Goal: Check status: Check status

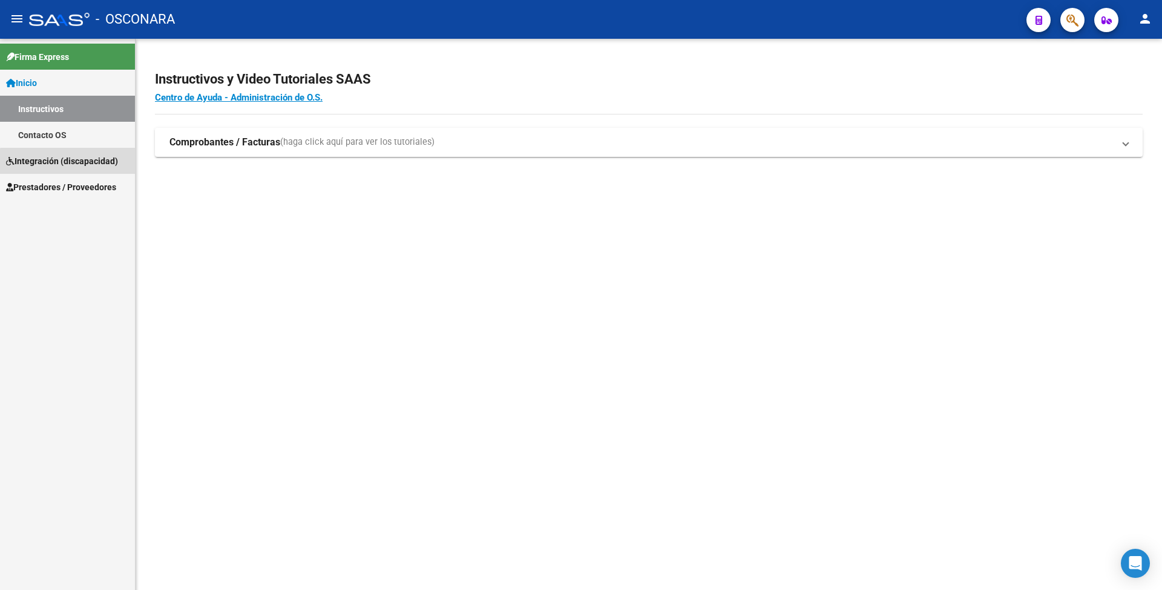
click at [91, 169] on link "Integración (discapacidad)" at bounding box center [67, 161] width 135 height 26
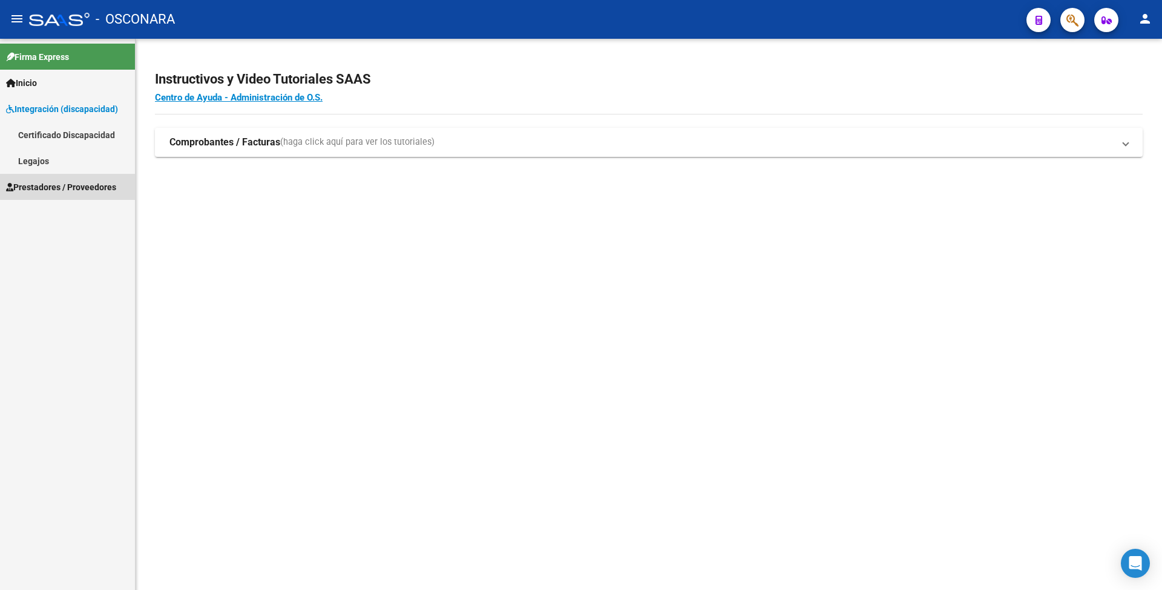
click at [90, 185] on span "Prestadores / Proveedores" at bounding box center [61, 186] width 110 height 13
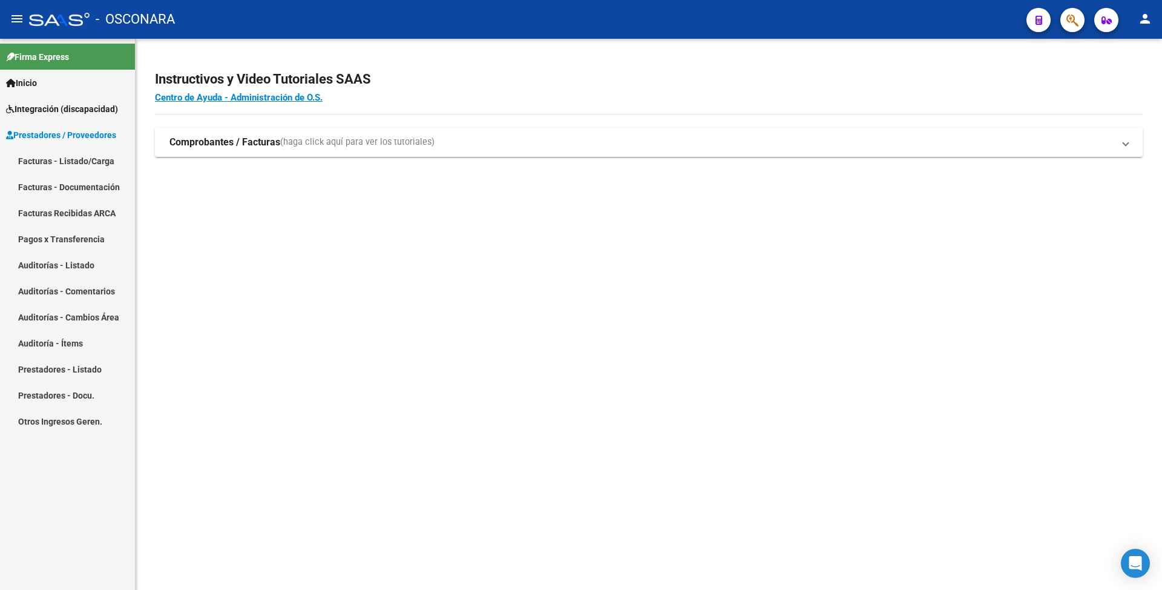
click at [90, 163] on link "Facturas - Listado/Carga" at bounding box center [67, 161] width 135 height 26
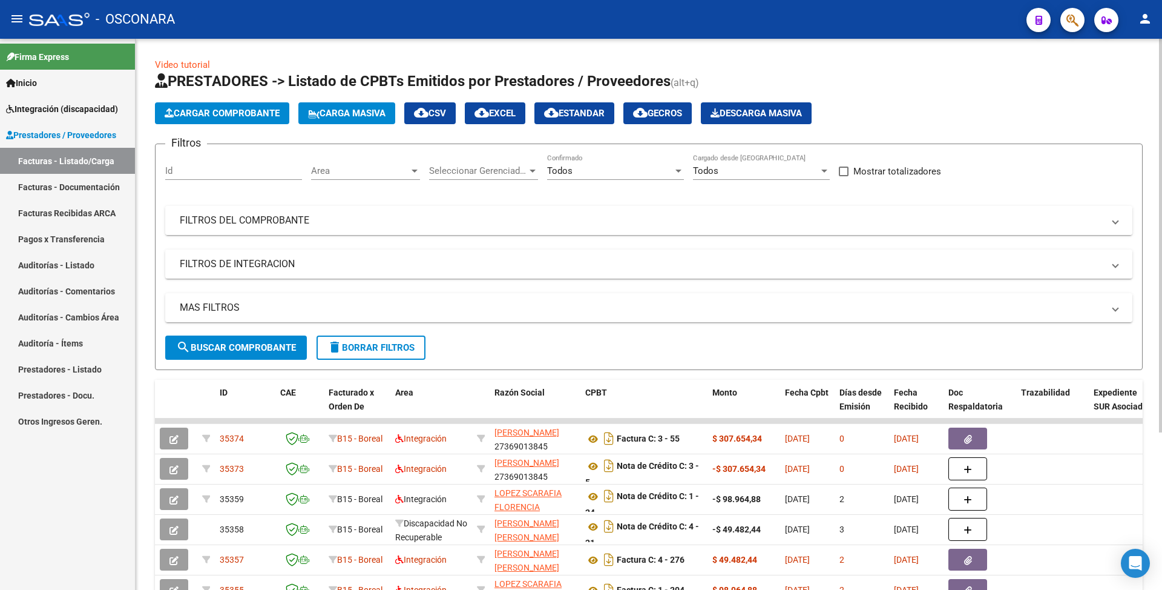
click at [589, 216] on mat-panel-title "FILTROS DEL COMPROBANTE" at bounding box center [642, 220] width 924 height 13
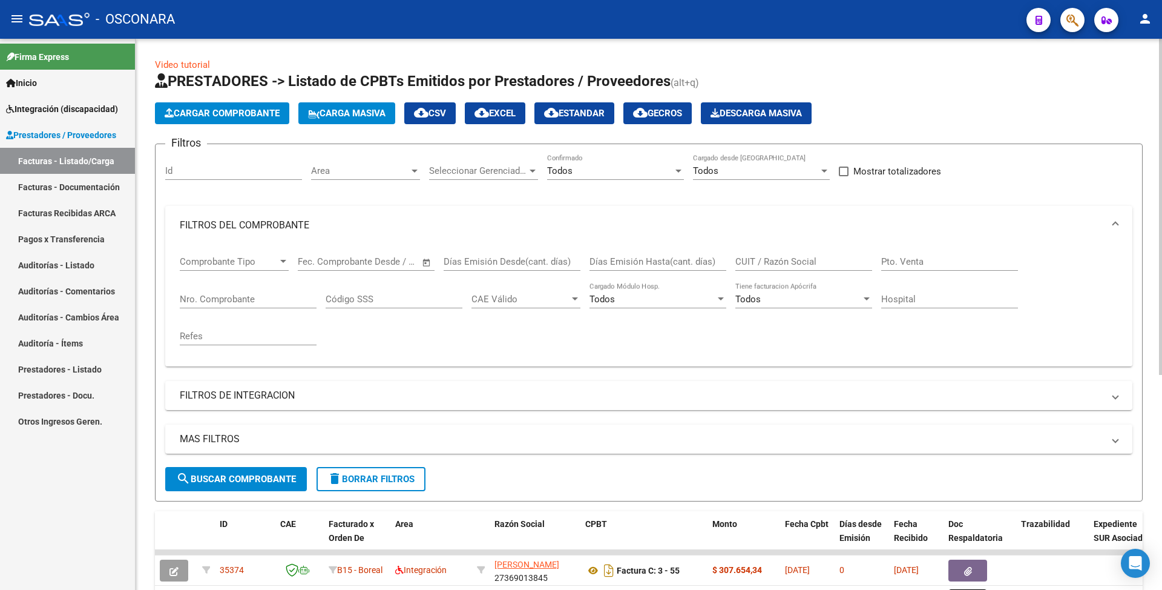
click at [654, 264] on input "Días Emisión Hasta(cant. días)" at bounding box center [658, 261] width 137 height 11
click at [206, 172] on input "Id" at bounding box center [233, 170] width 137 height 11
paste input "34548"
type input "34548"
click at [284, 482] on span "search Buscar Comprobante" at bounding box center [236, 478] width 120 height 11
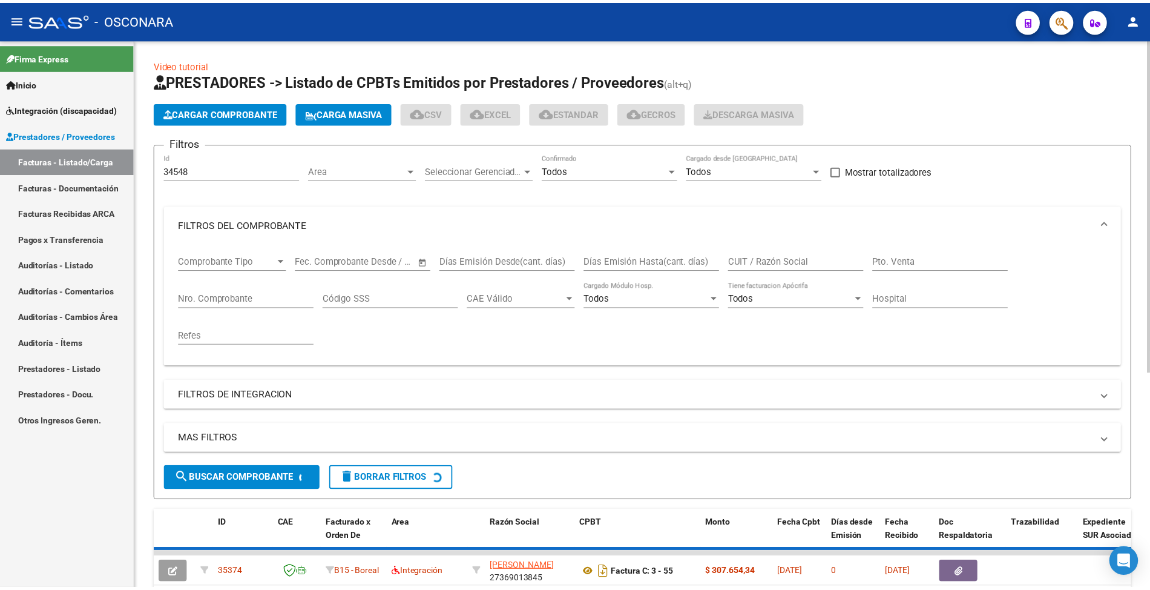
scroll to position [81, 0]
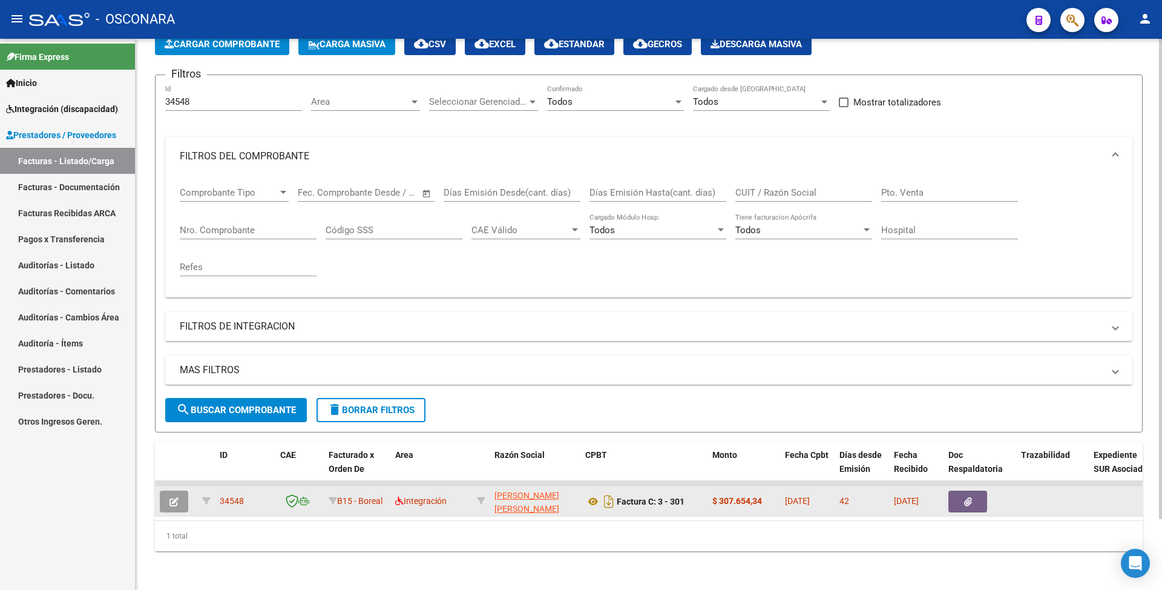
click at [172, 490] on button "button" at bounding box center [174, 501] width 28 height 22
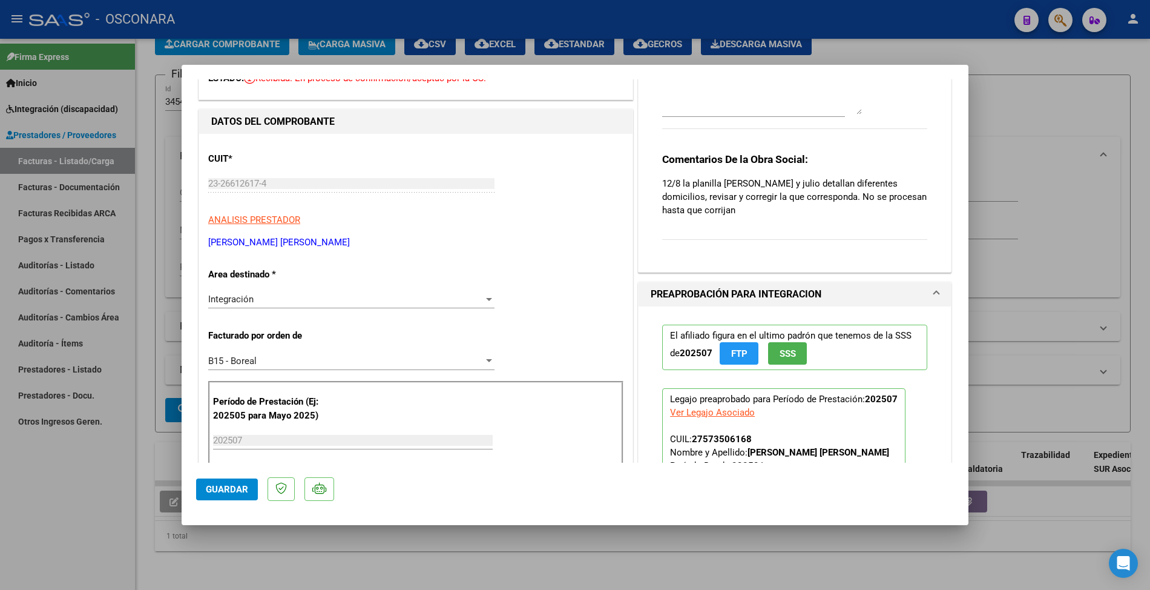
scroll to position [161, 0]
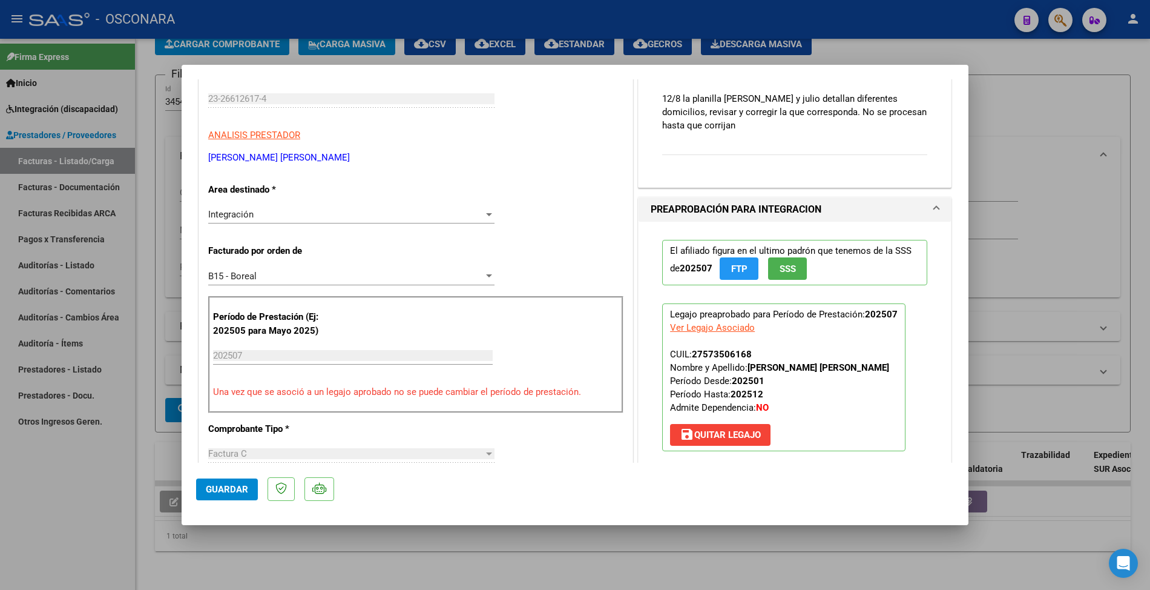
click at [160, 434] on div at bounding box center [575, 295] width 1150 height 590
type input "$ 0,00"
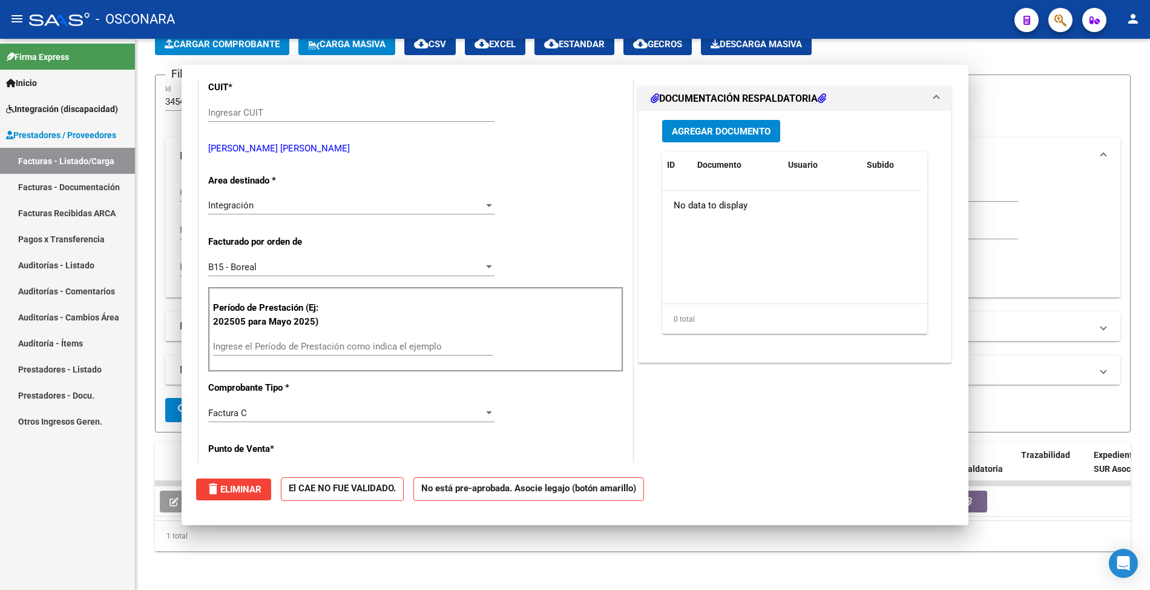
scroll to position [0, 0]
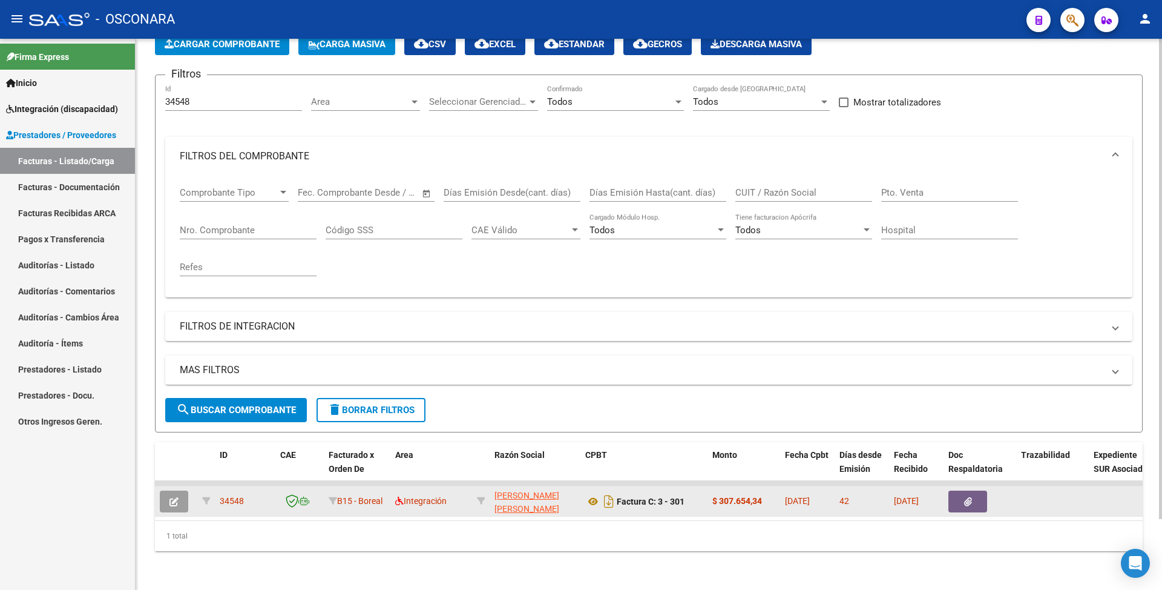
click at [175, 497] on button "button" at bounding box center [174, 501] width 28 height 22
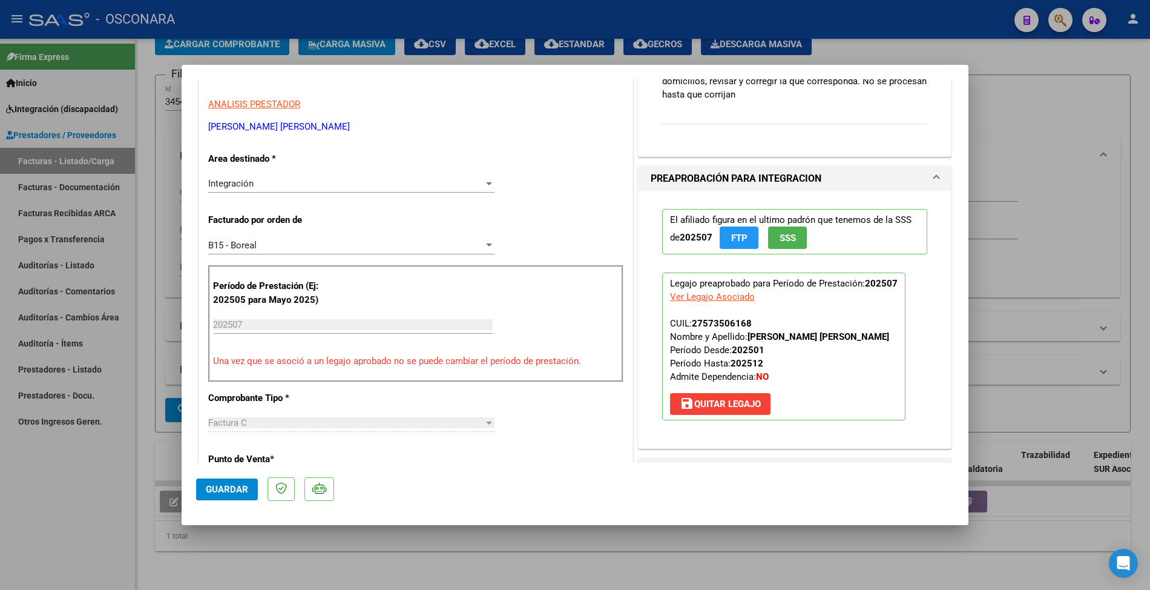
scroll to position [242, 0]
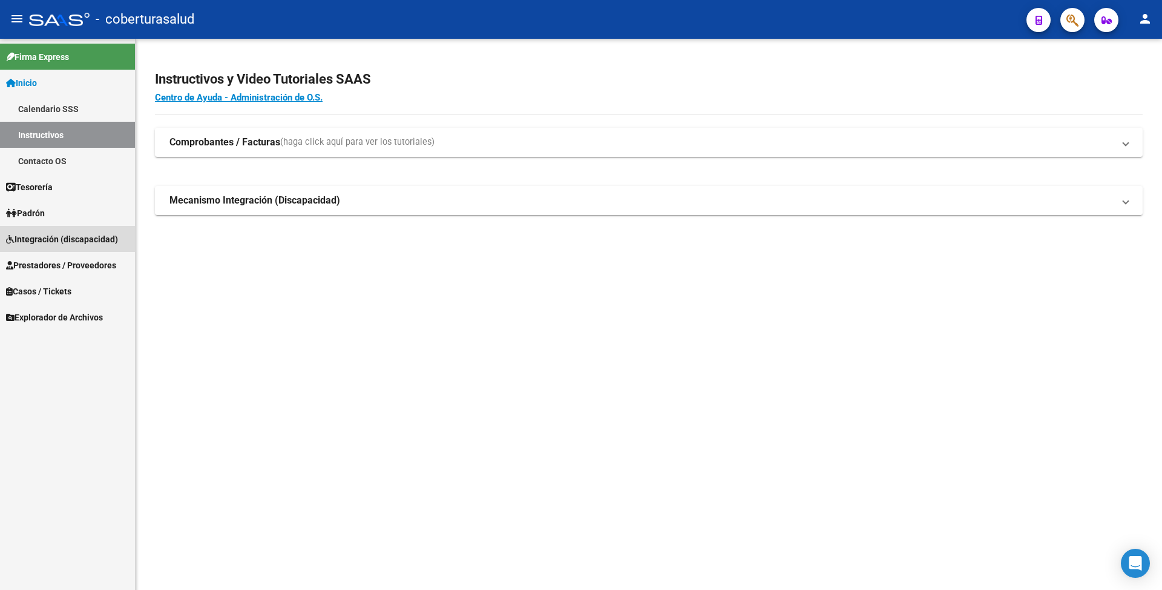
click at [71, 232] on span "Integración (discapacidad)" at bounding box center [62, 238] width 112 height 13
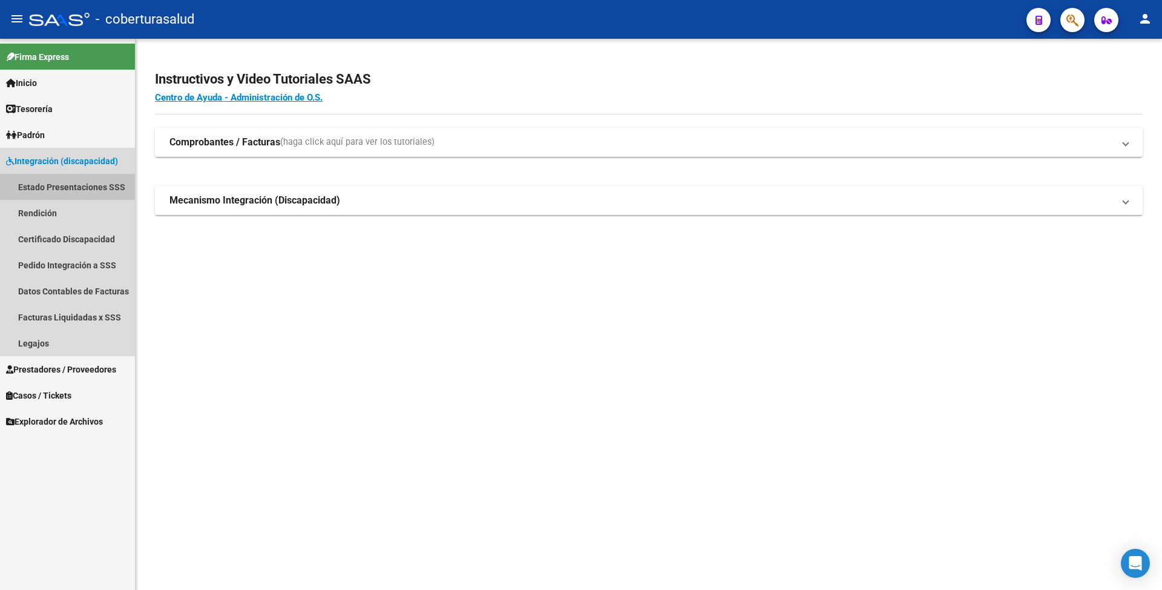
click at [66, 191] on link "Estado Presentaciones SSS" at bounding box center [67, 187] width 135 height 26
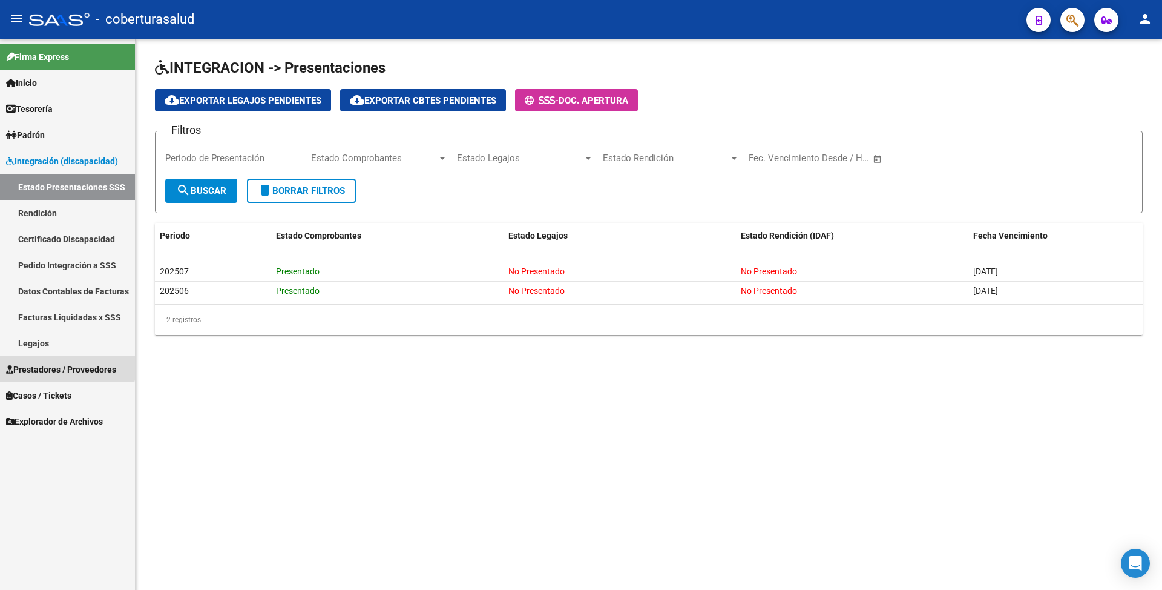
click at [64, 364] on span "Prestadores / Proveedores" at bounding box center [61, 369] width 110 height 13
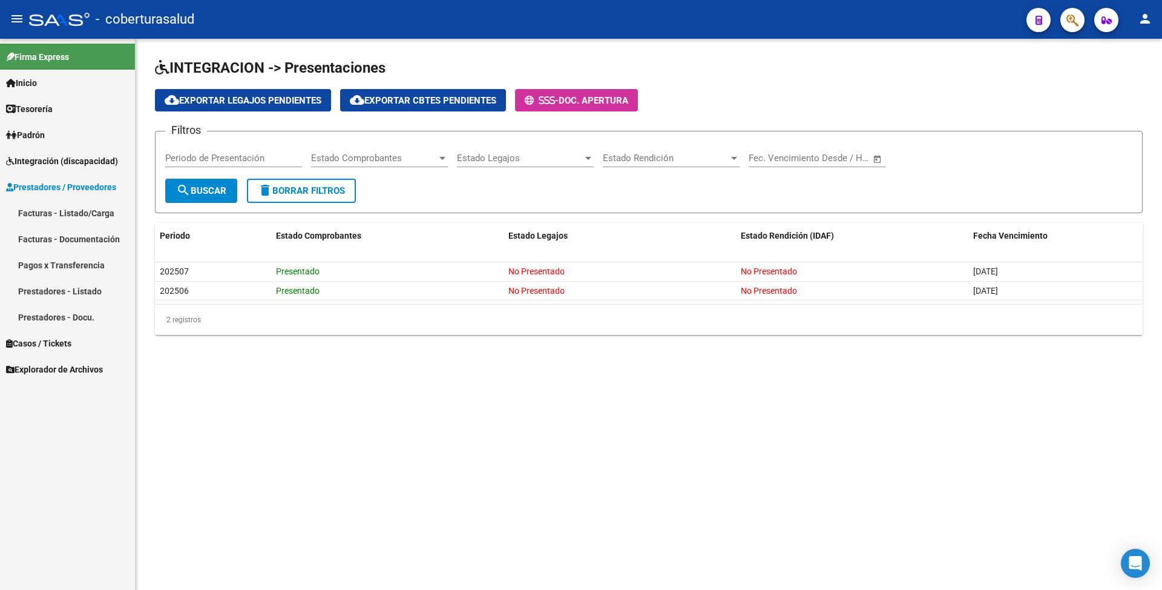
click at [65, 232] on link "Facturas - Documentación" at bounding box center [67, 239] width 135 height 26
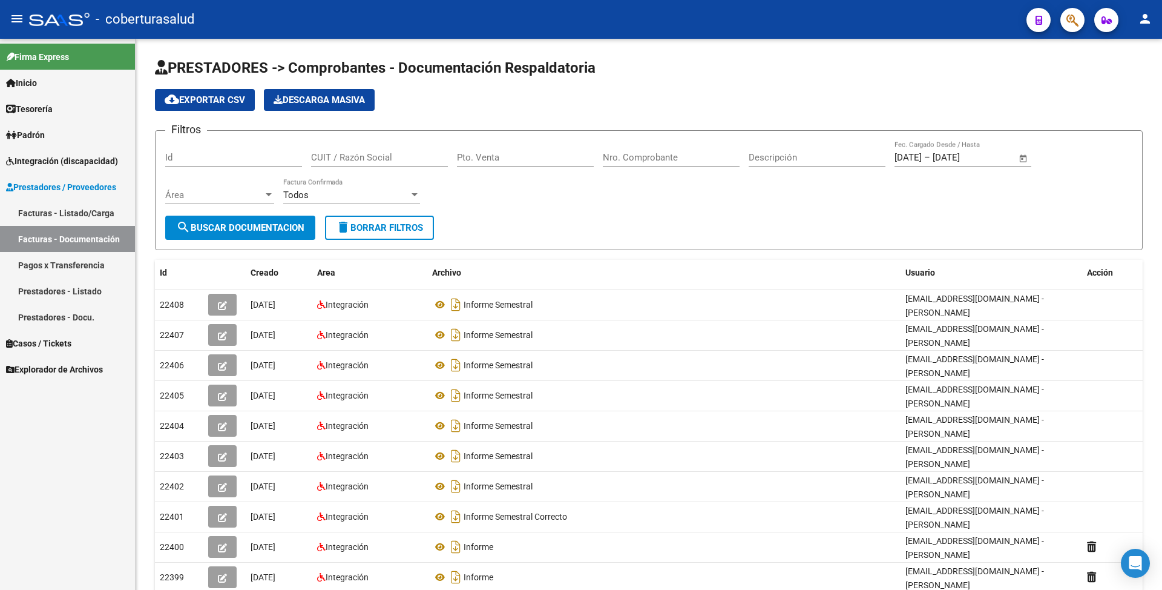
click at [90, 202] on link "Facturas - Listado/Carga" at bounding box center [67, 213] width 135 height 26
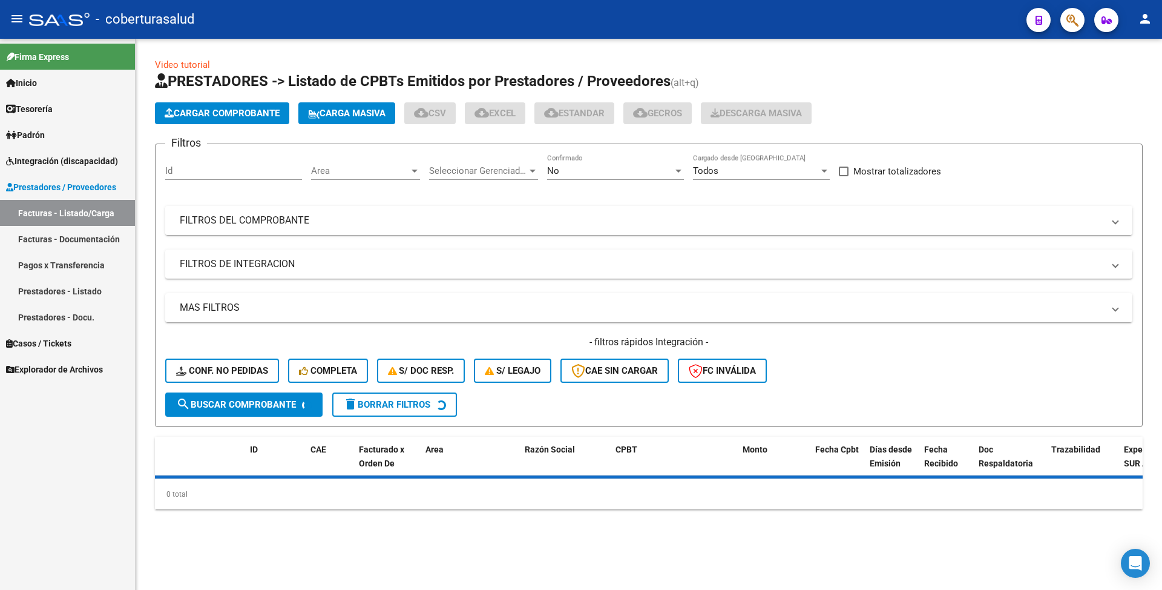
click at [450, 209] on mat-expansion-panel-header "FILTROS DEL COMPROBANTE" at bounding box center [648, 220] width 967 height 29
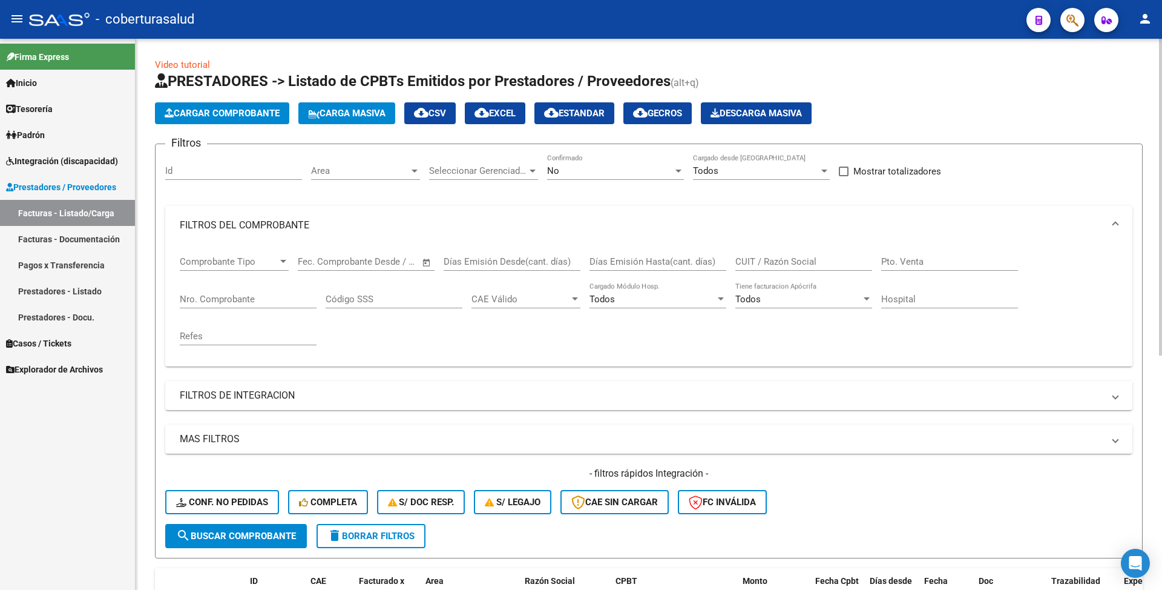
click at [601, 257] on input "Días Emisión Hasta(cant. días)" at bounding box center [658, 261] width 137 height 11
click at [761, 256] on input "CUIT / Razón Social" at bounding box center [803, 261] width 137 height 11
paste input "27254443005"
type input "27254443005"
click at [219, 548] on form "Filtros Id Area Area Seleccionar Gerenciador Seleccionar Gerenciador No Confirm…" at bounding box center [649, 350] width 988 height 415
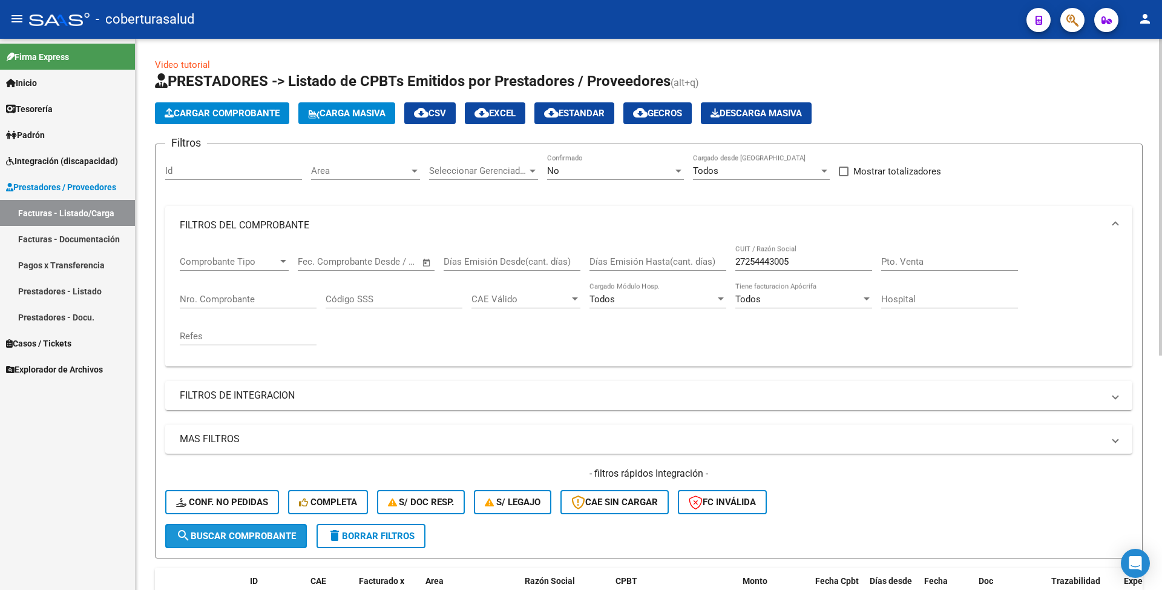
click at [238, 534] on span "search Buscar Comprobante" at bounding box center [236, 535] width 120 height 11
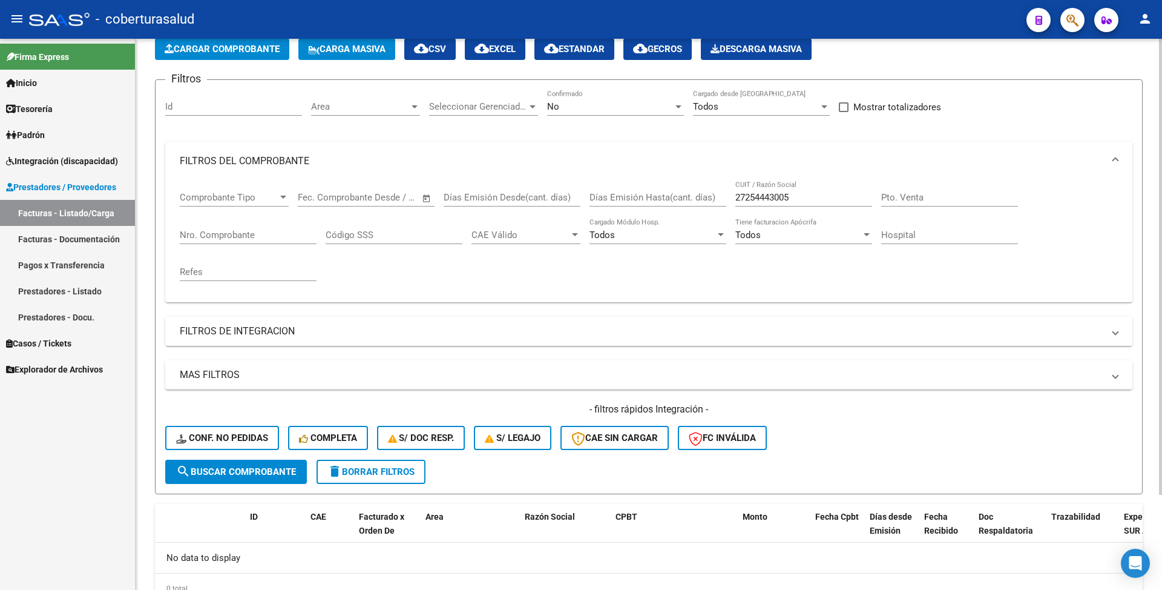
scroll to position [35, 0]
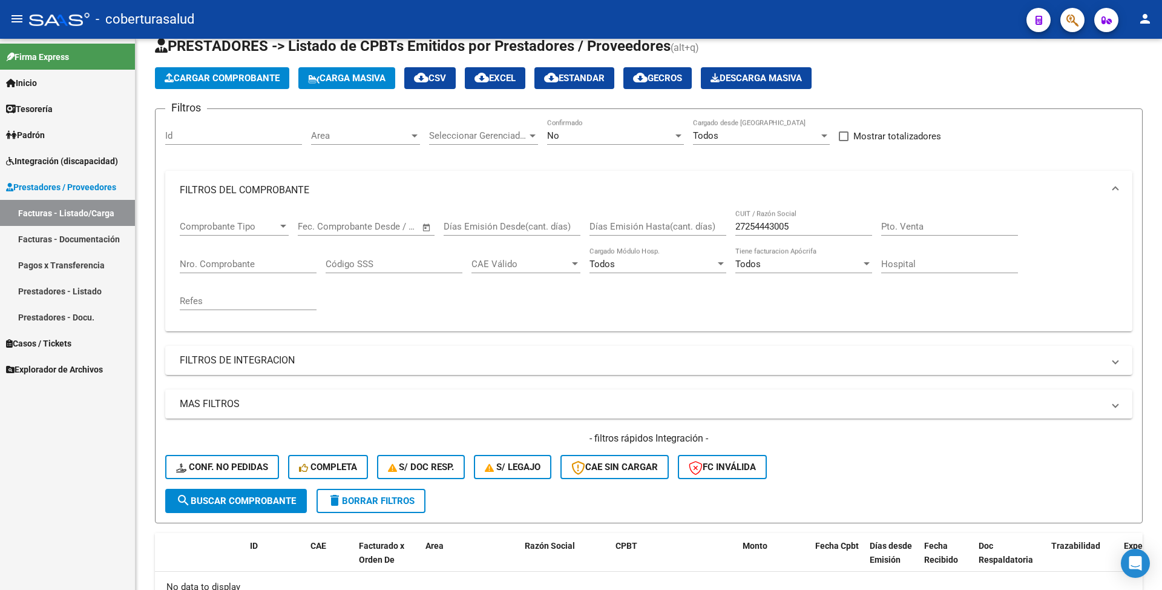
click at [39, 162] on span "Integración (discapacidad)" at bounding box center [62, 160] width 112 height 13
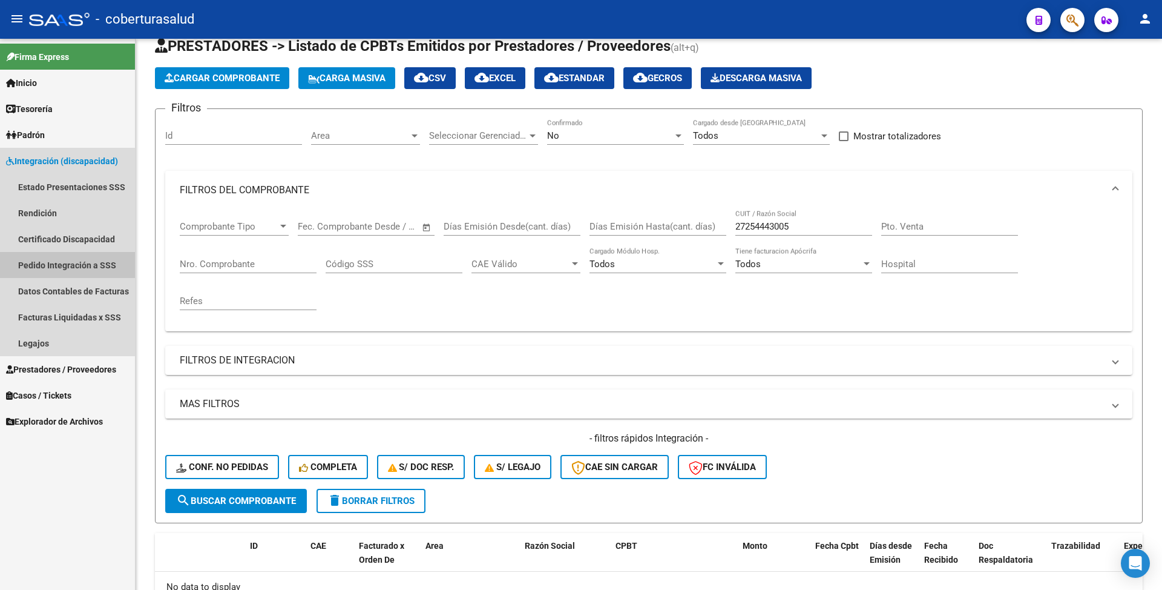
click at [69, 257] on link "Pedido Integración a SSS" at bounding box center [67, 265] width 135 height 26
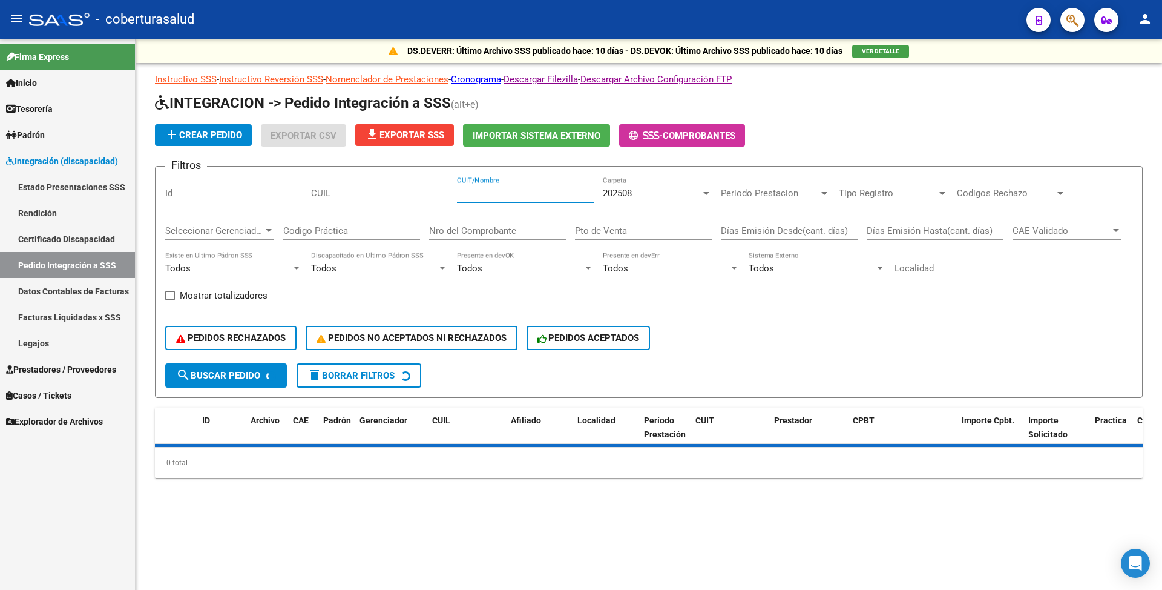
click at [517, 189] on input "CUIT/Nombre" at bounding box center [525, 193] width 137 height 11
paste input "27254443005"
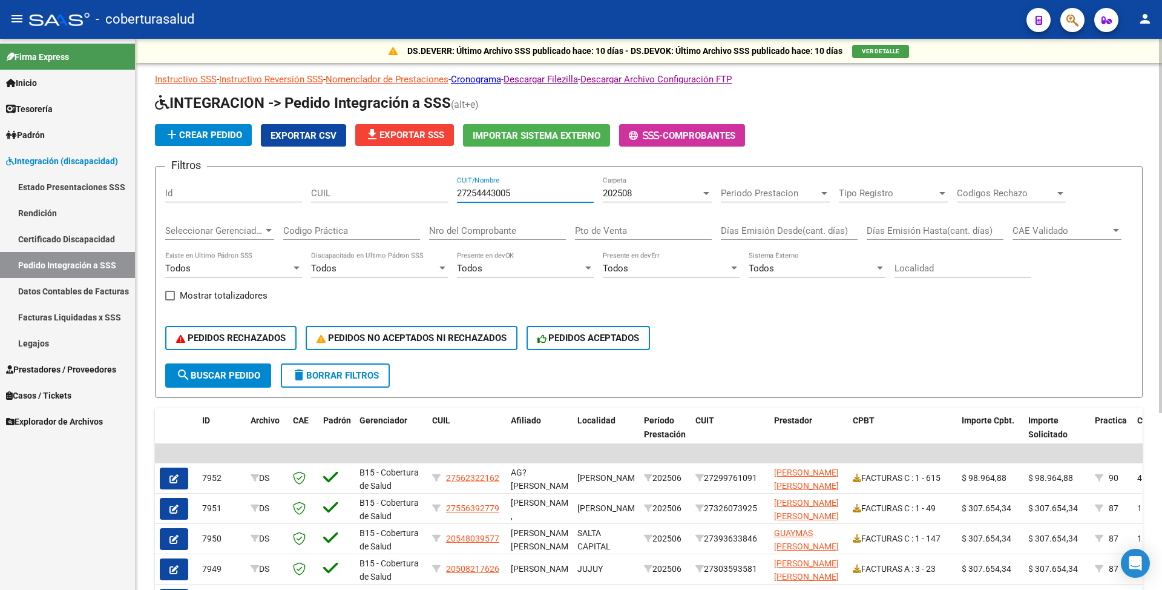
type input "27254443005"
click at [632, 191] on span "202508" at bounding box center [617, 193] width 29 height 11
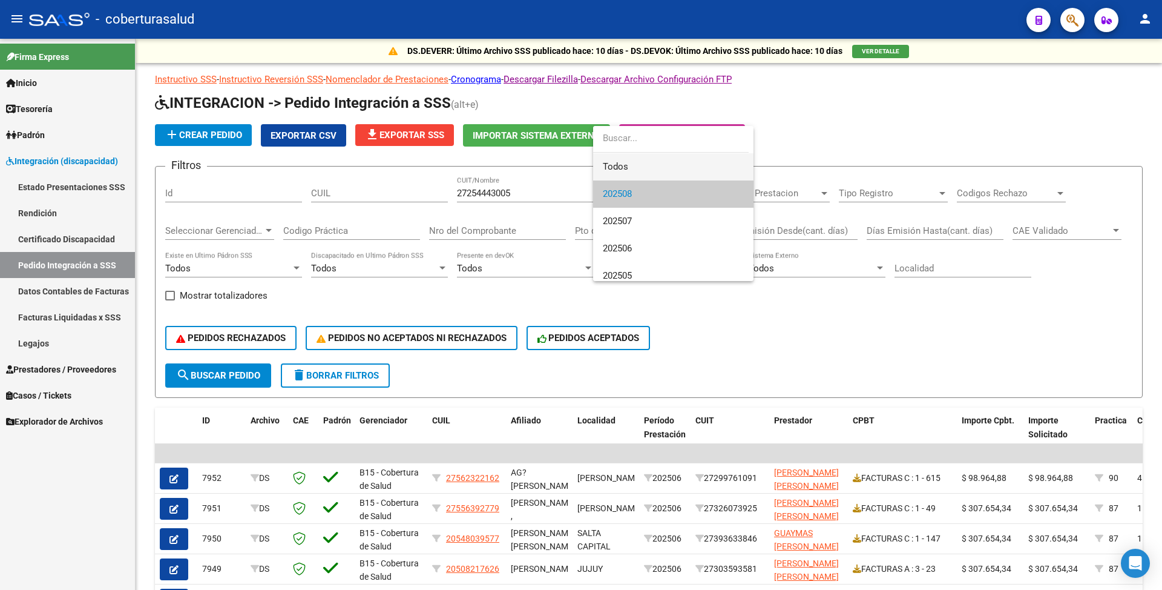
click at [637, 154] on span "Todos" at bounding box center [673, 166] width 141 height 27
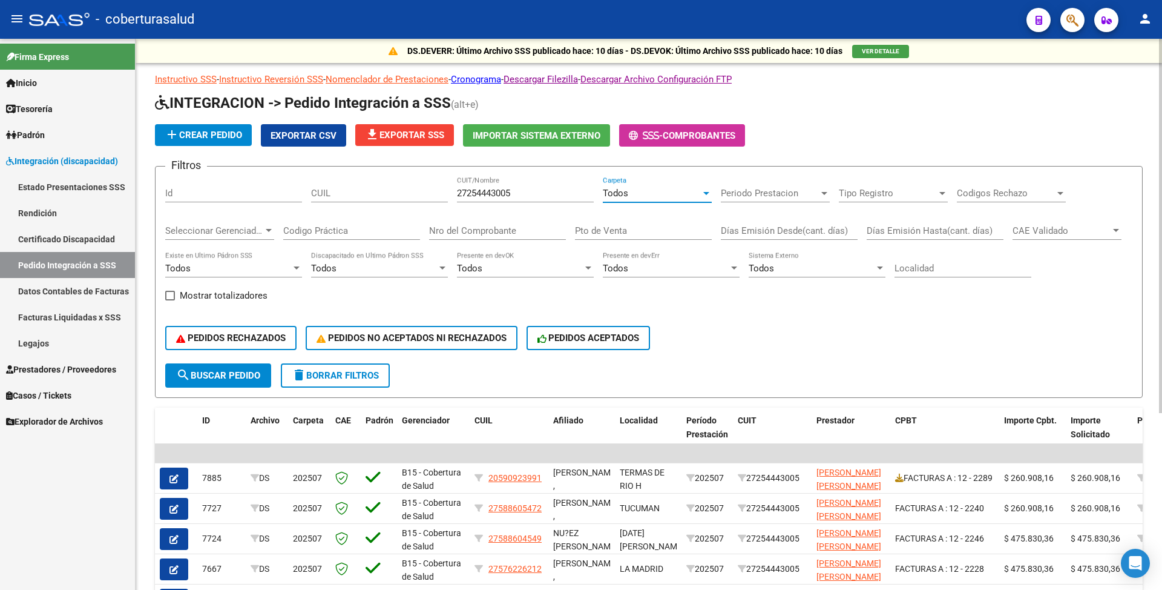
click at [453, 223] on div "Nro del Comprobante" at bounding box center [497, 227] width 137 height 26
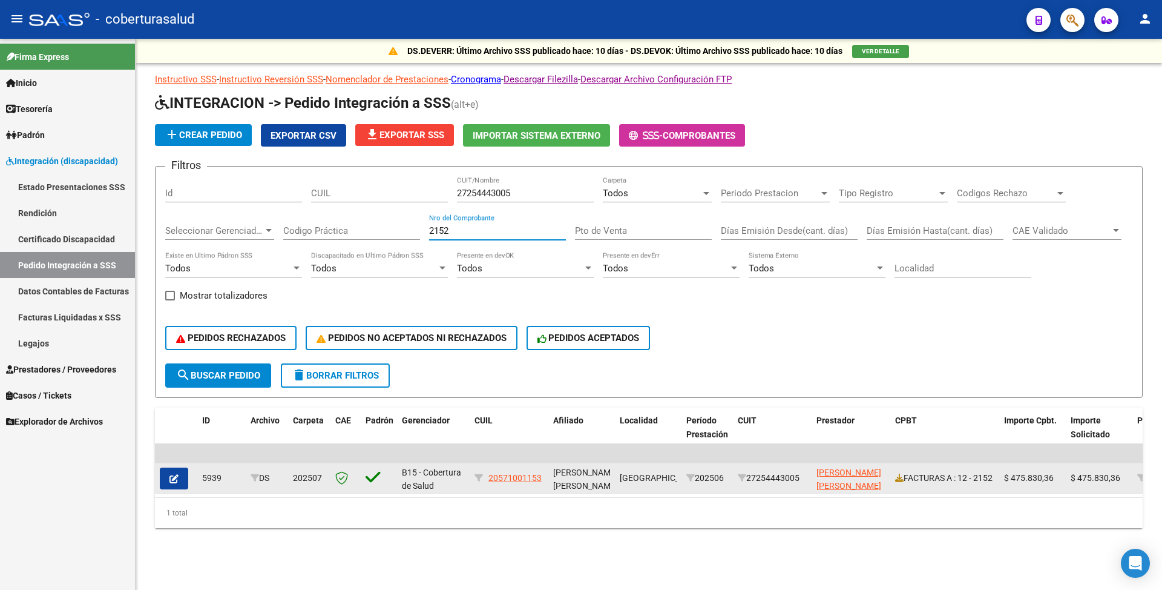
type input "2152"
click at [185, 482] on button "button" at bounding box center [174, 478] width 28 height 22
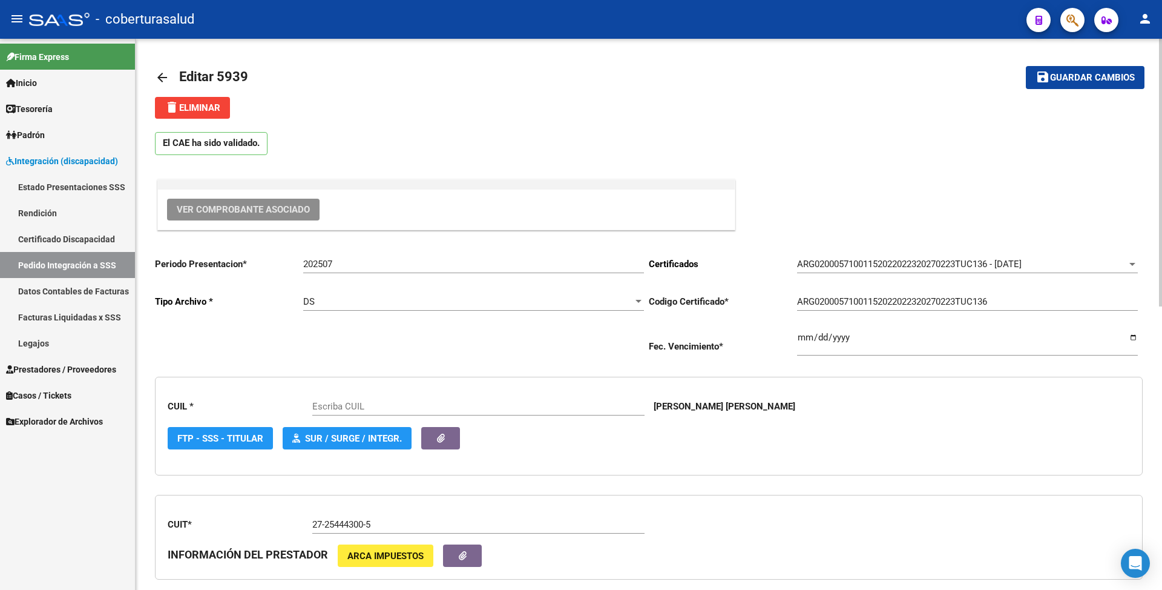
click at [204, 204] on span "Ver Comprobante Asociado" at bounding box center [243, 209] width 133 height 11
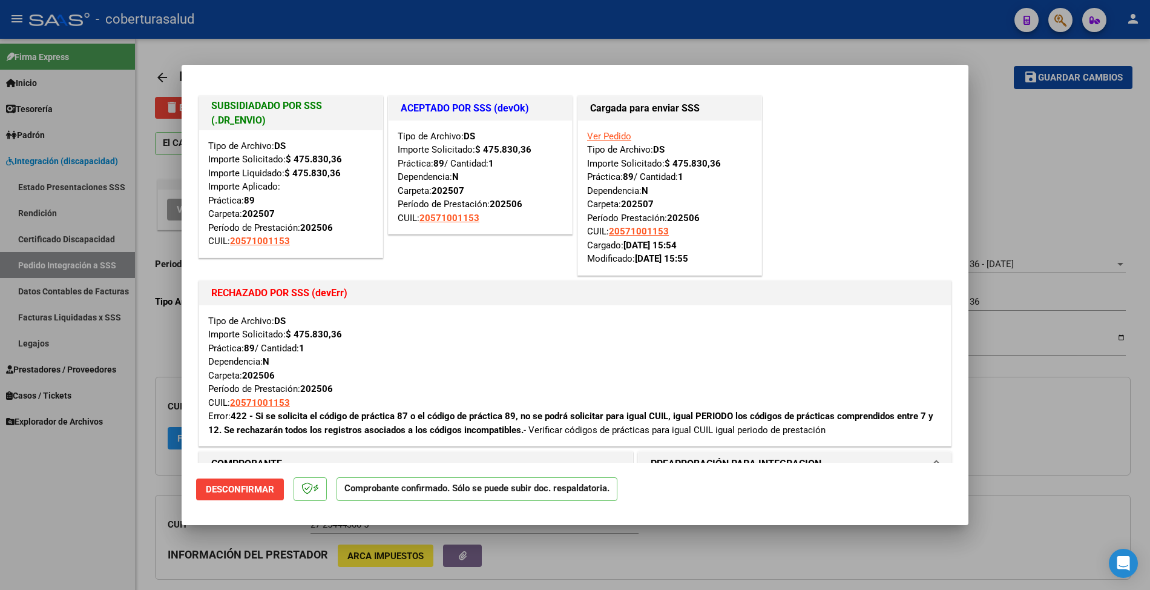
type input "20571001153"
click at [134, 326] on div at bounding box center [575, 295] width 1150 height 590
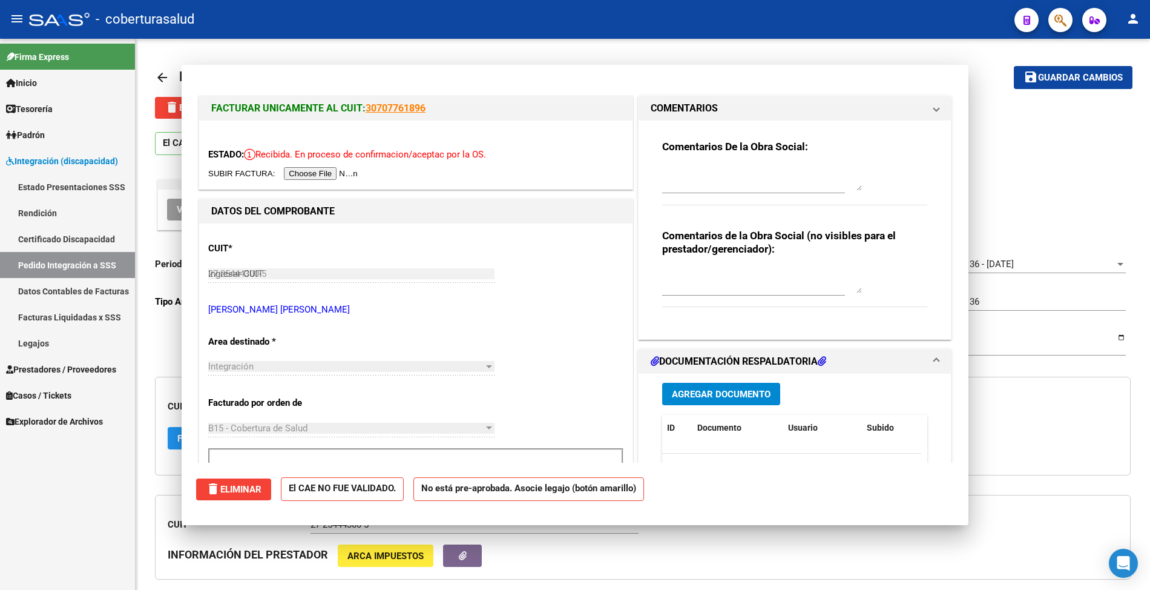
type input "$ 0,00"
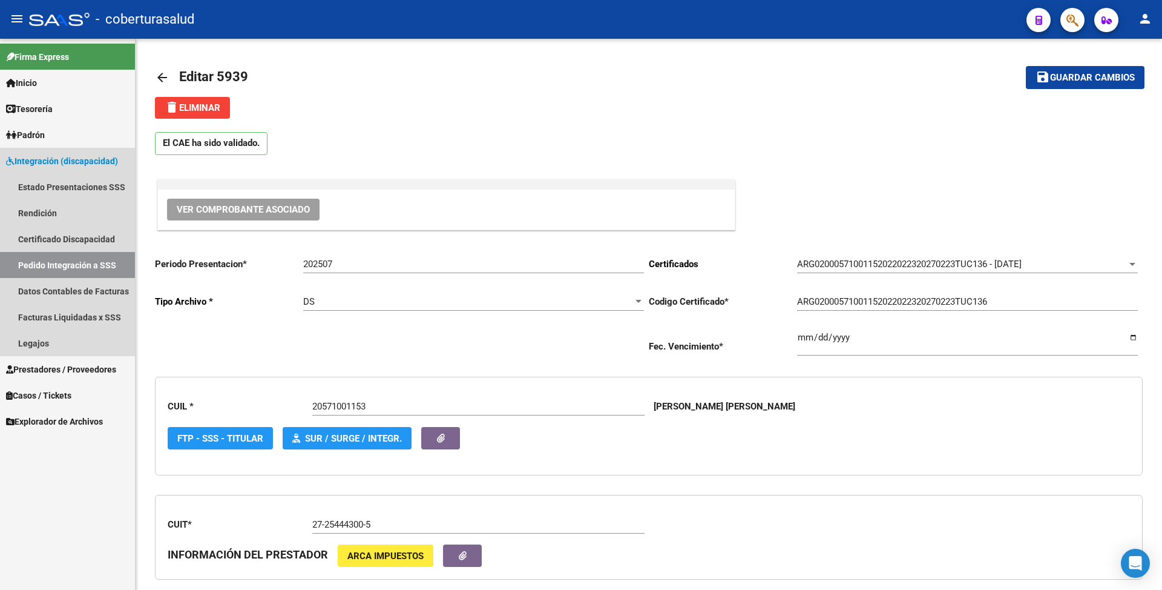
click at [73, 268] on link "Pedido Integración a SSS" at bounding box center [67, 265] width 135 height 26
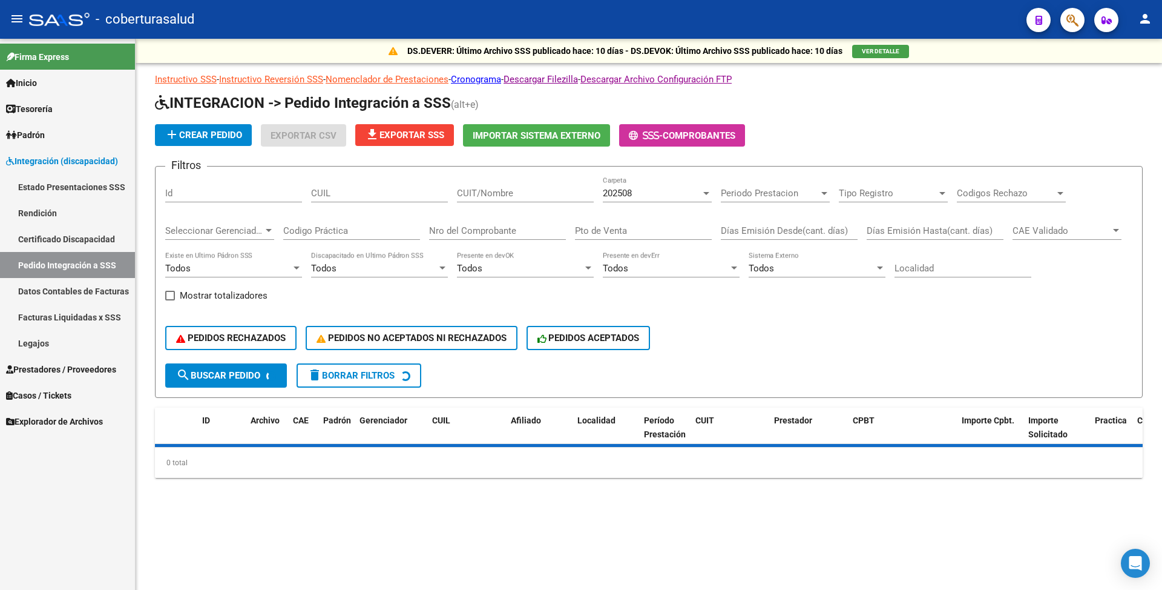
click at [480, 170] on form "Filtros Id CUIL CUIT/Nombre 202508 Carpeta Periodo Prestacion Periodo Prestacio…" at bounding box center [649, 282] width 988 height 232
click at [485, 180] on div "CUIT/Nombre" at bounding box center [525, 189] width 137 height 26
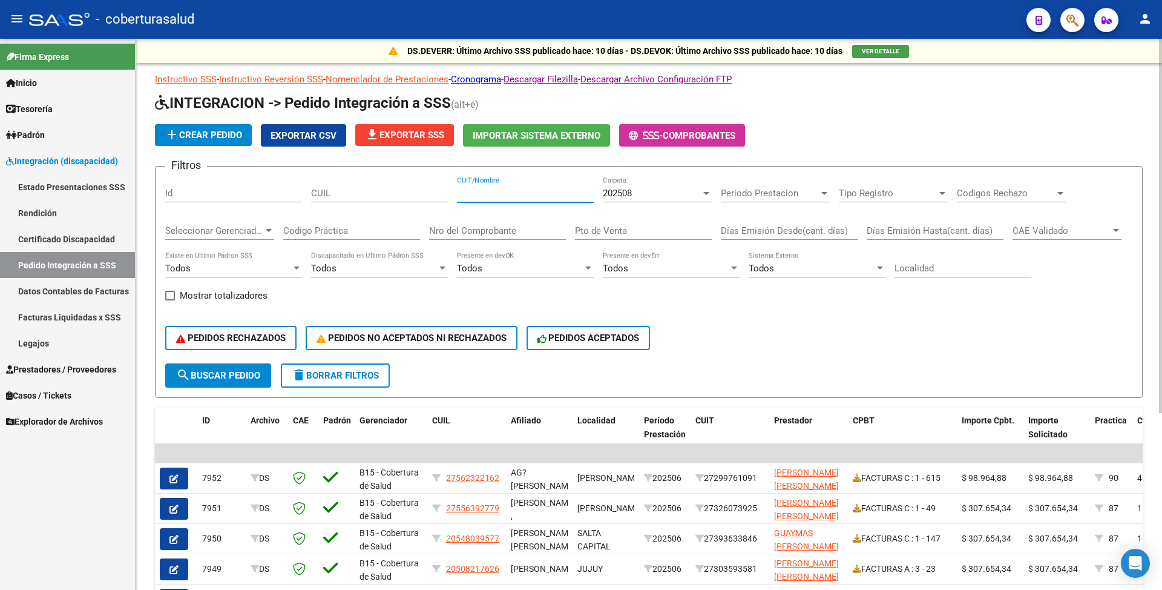
paste input "27254443005"
type input "27254443005"
click at [623, 192] on span "202508" at bounding box center [617, 193] width 29 height 11
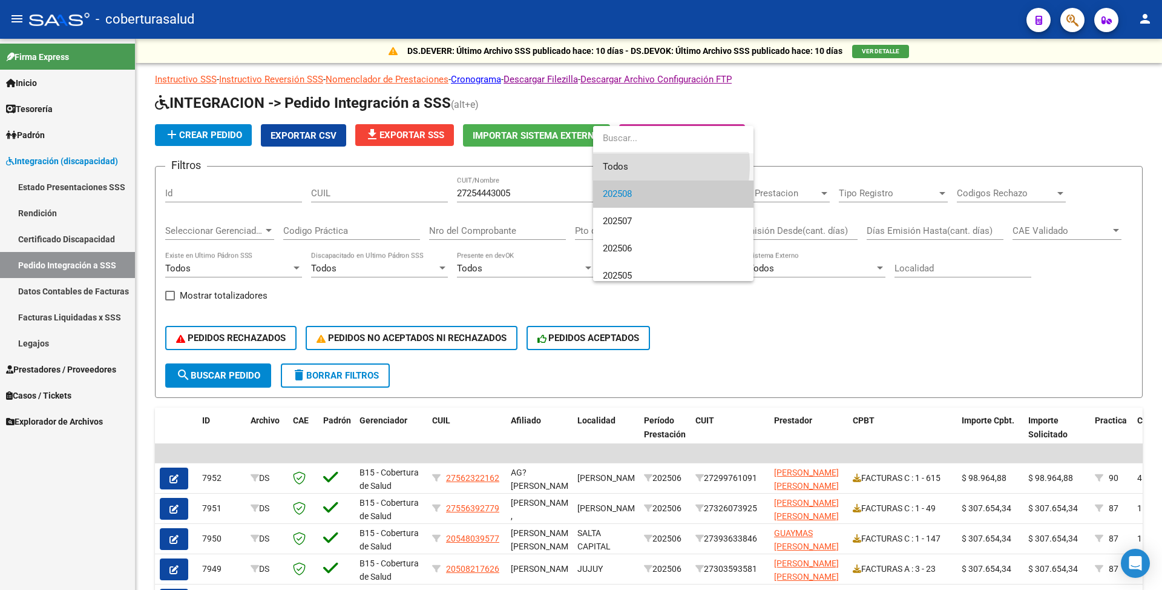
click at [634, 165] on span "Todos" at bounding box center [673, 166] width 141 height 27
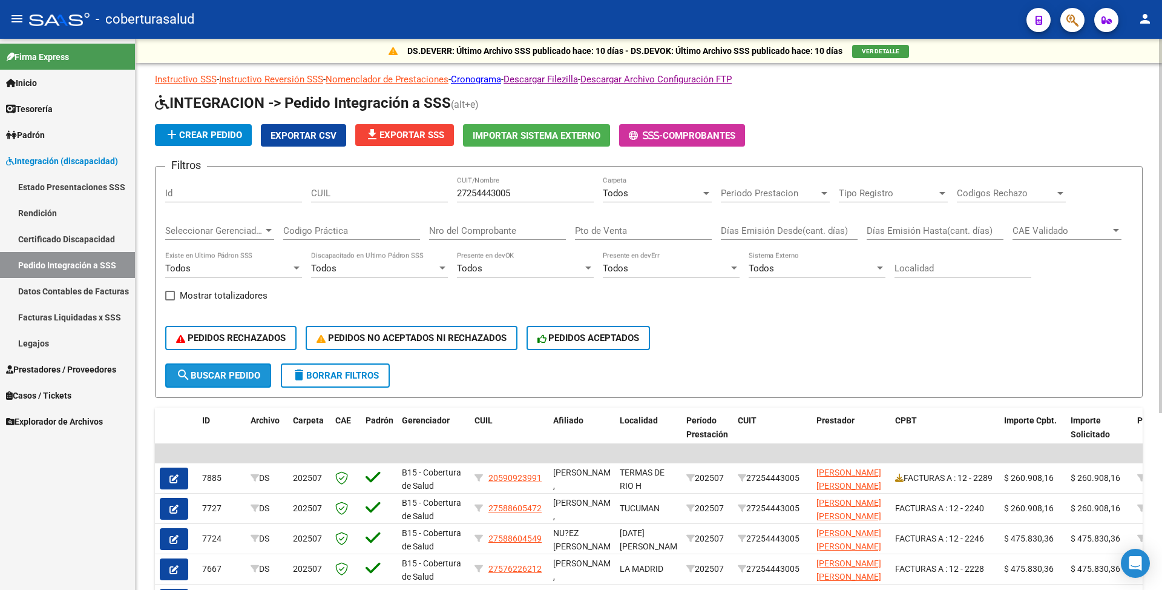
click at [240, 378] on span "search Buscar Pedido" at bounding box center [218, 375] width 84 height 11
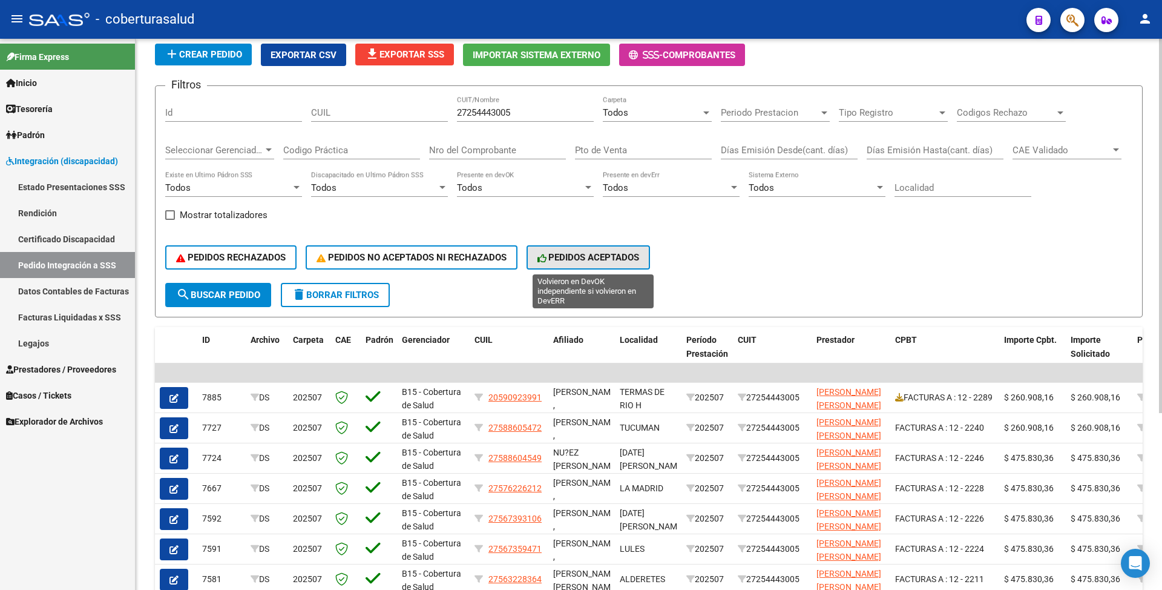
click at [591, 255] on span "PEDIDOS ACEPTADOS" at bounding box center [588, 257] width 102 height 11
click at [238, 298] on span "search Buscar Pedido" at bounding box center [218, 294] width 84 height 11
click at [349, 111] on input "CUIL" at bounding box center [379, 112] width 137 height 11
paste input "20571001153"
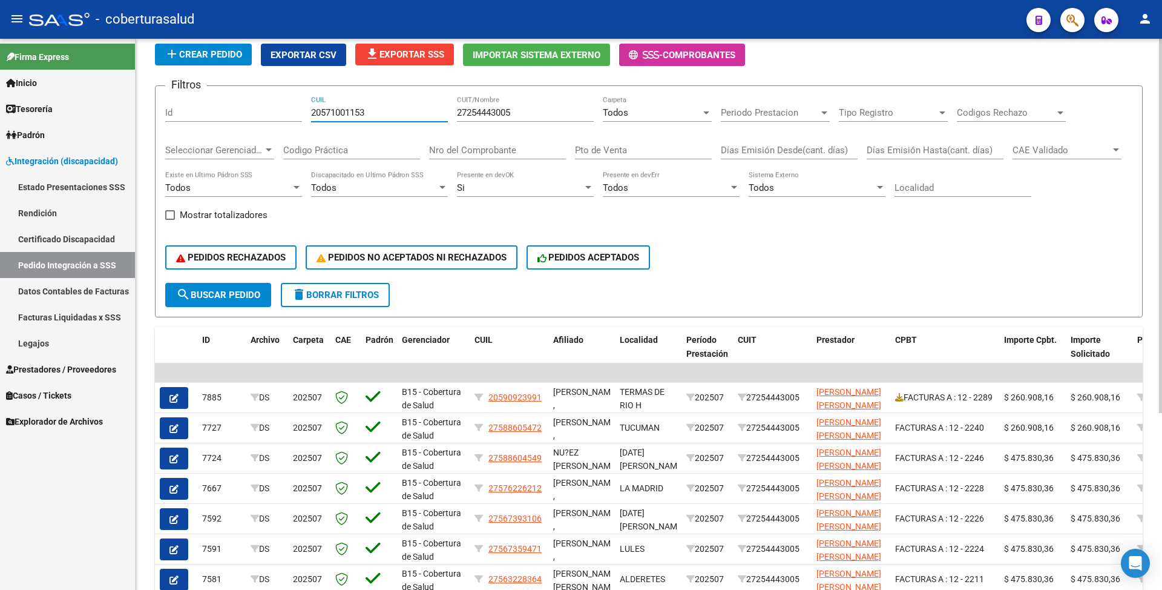
type input "20571001153"
click at [213, 303] on button "search Buscar Pedido" at bounding box center [218, 295] width 106 height 24
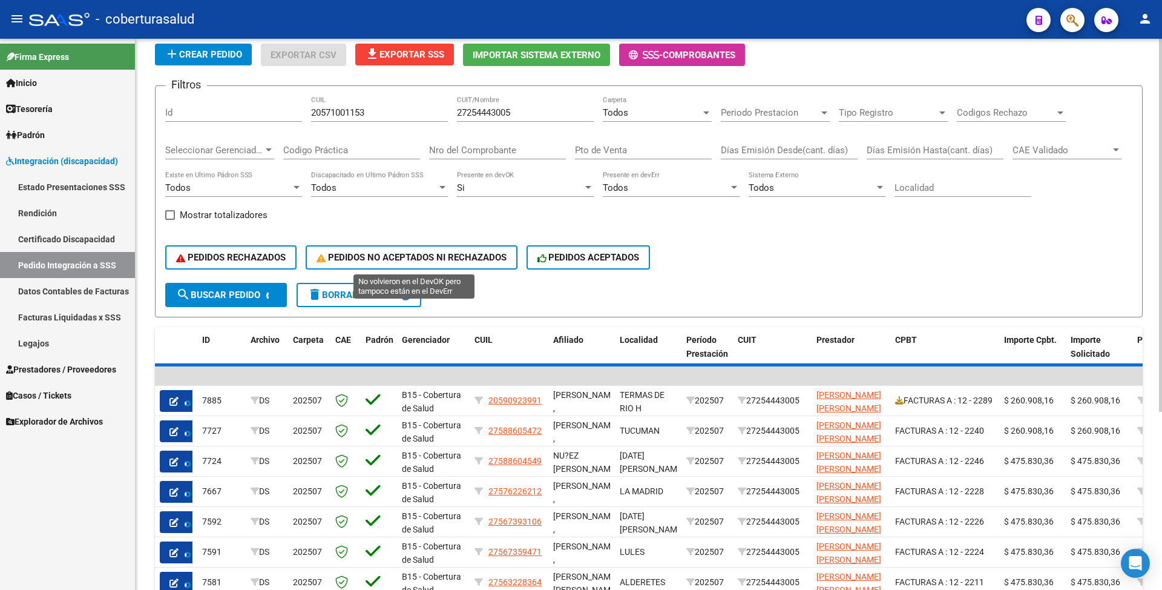
scroll to position [49, 0]
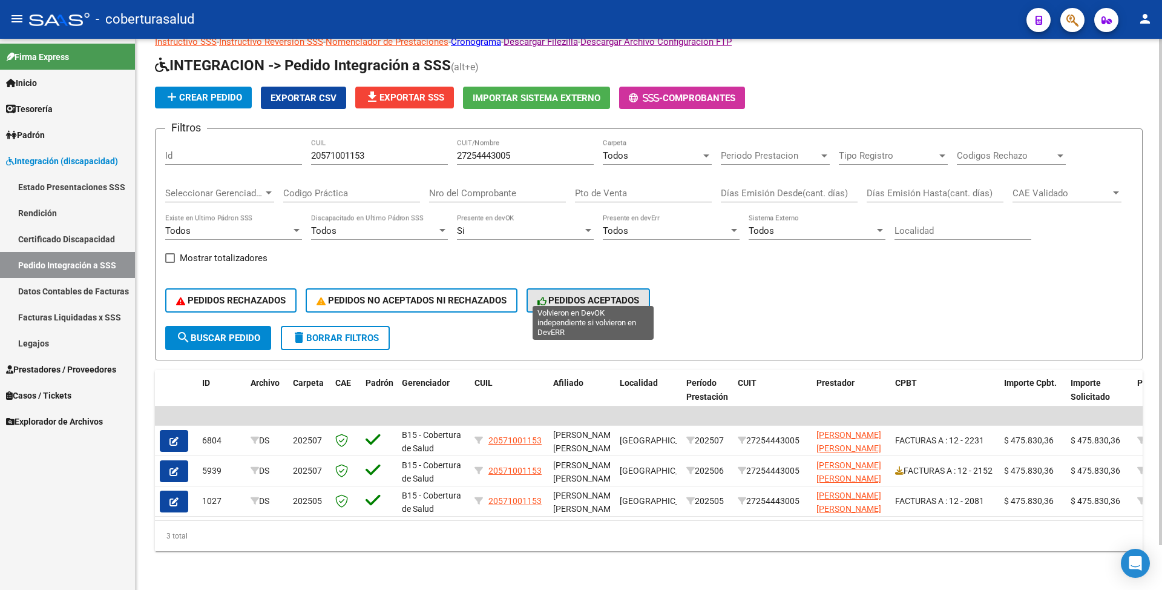
click at [546, 297] on icon at bounding box center [542, 301] width 11 height 9
click at [487, 150] on input "27254443005" at bounding box center [525, 155] width 137 height 11
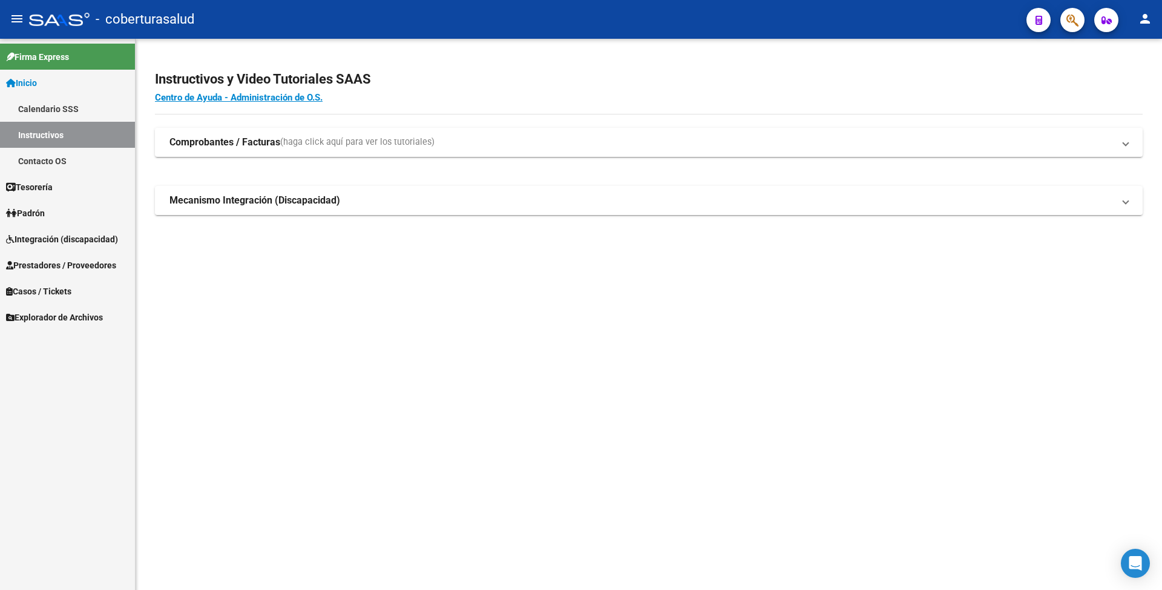
drag, startPoint x: 79, startPoint y: 237, endPoint x: 91, endPoint y: 231, distance: 13.8
click at [79, 237] on span "Integración (discapacidad)" at bounding box center [62, 238] width 112 height 13
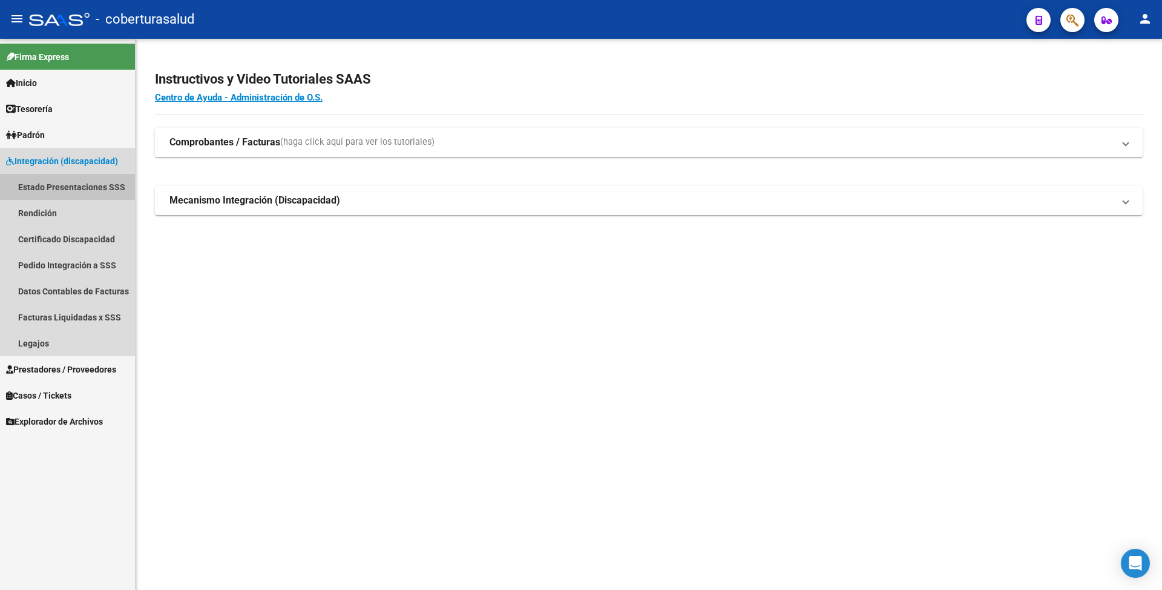
click at [70, 192] on link "Estado Presentaciones SSS" at bounding box center [67, 187] width 135 height 26
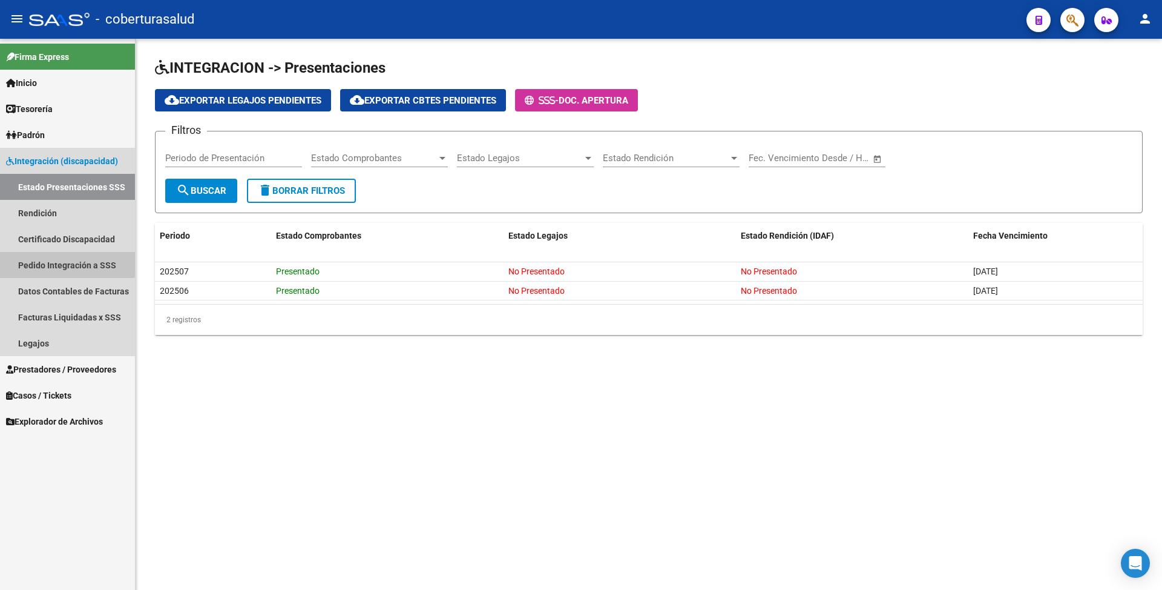
click at [57, 262] on link "Pedido Integración a SSS" at bounding box center [67, 265] width 135 height 26
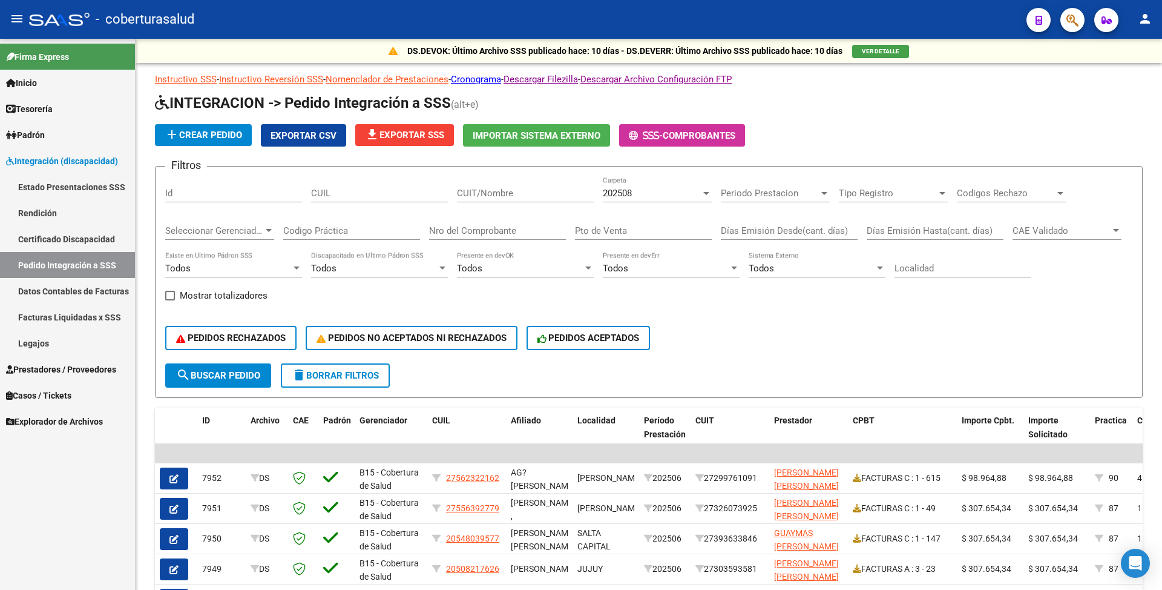
click at [58, 364] on span "Prestadores / Proveedores" at bounding box center [61, 369] width 110 height 13
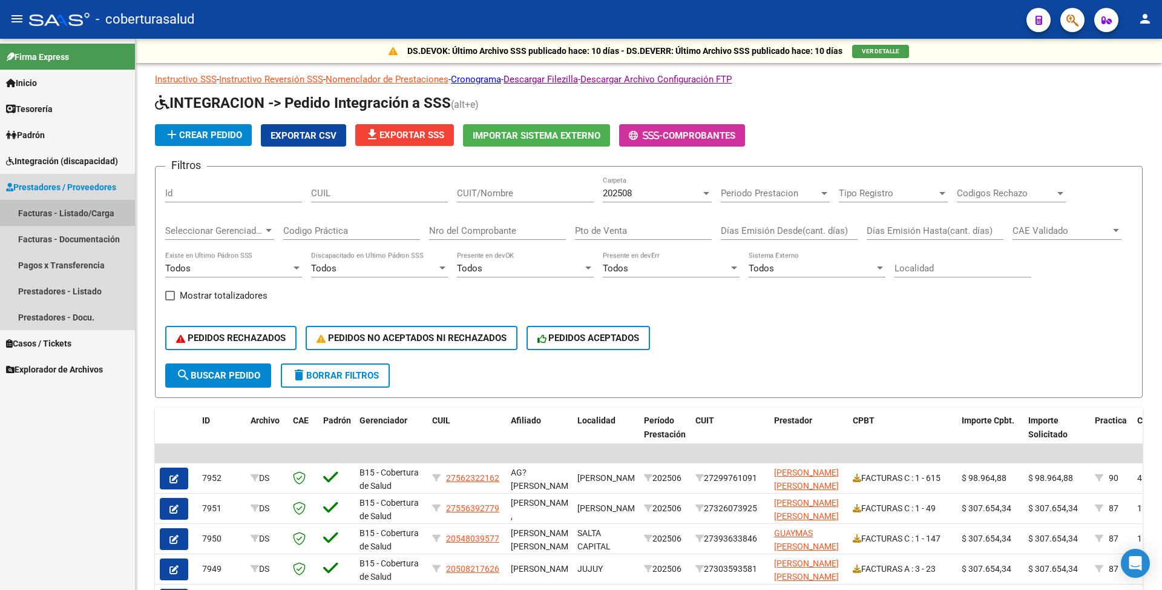
click at [80, 217] on link "Facturas - Listado/Carga" at bounding box center [67, 213] width 135 height 26
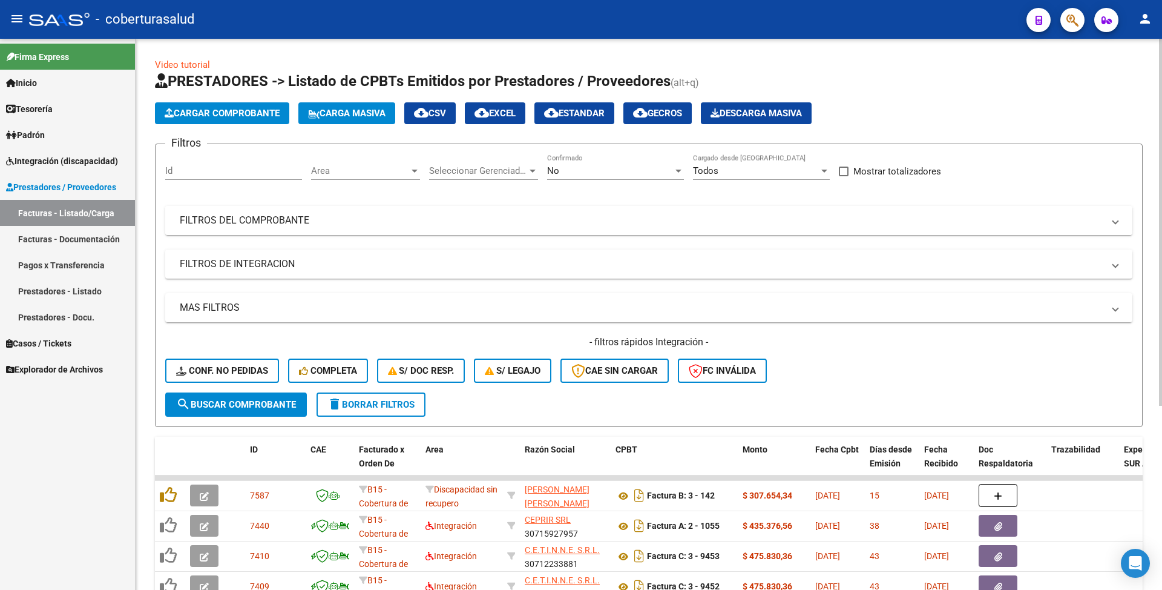
click at [424, 214] on mat-panel-title "FILTROS DEL COMPROBANTE" at bounding box center [642, 220] width 924 height 13
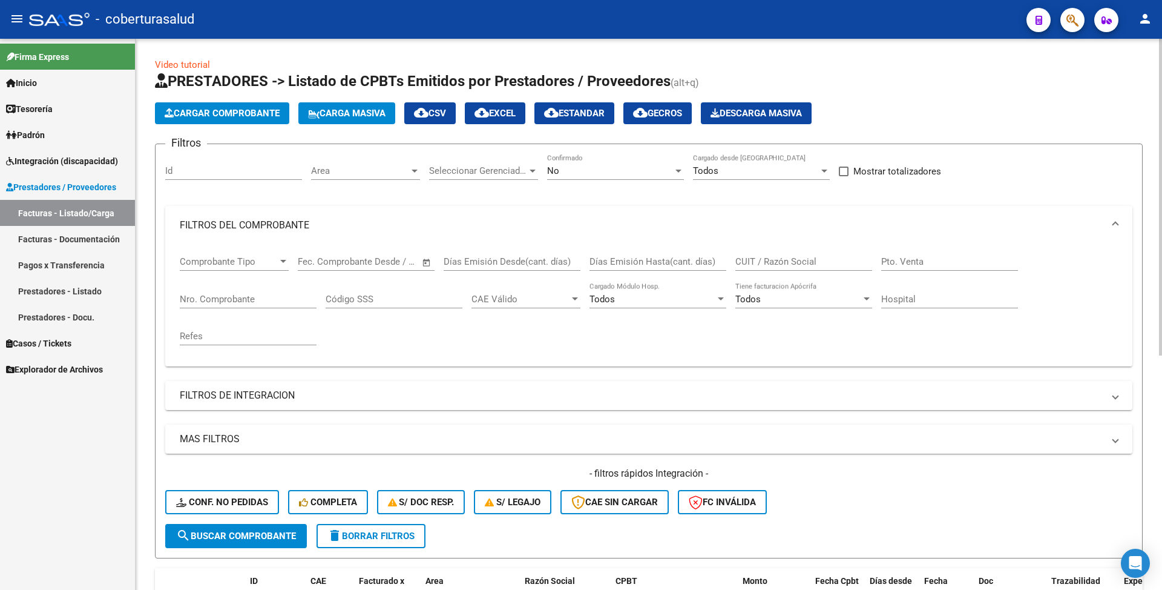
click at [622, 250] on div "Días Emisión Hasta(cant. días)" at bounding box center [658, 258] width 137 height 26
click at [622, 254] on div "Días Emisión Hasta(cant. días)" at bounding box center [658, 258] width 137 height 26
paste input "2725"
click at [632, 257] on input "2725" at bounding box center [658, 261] width 137 height 11
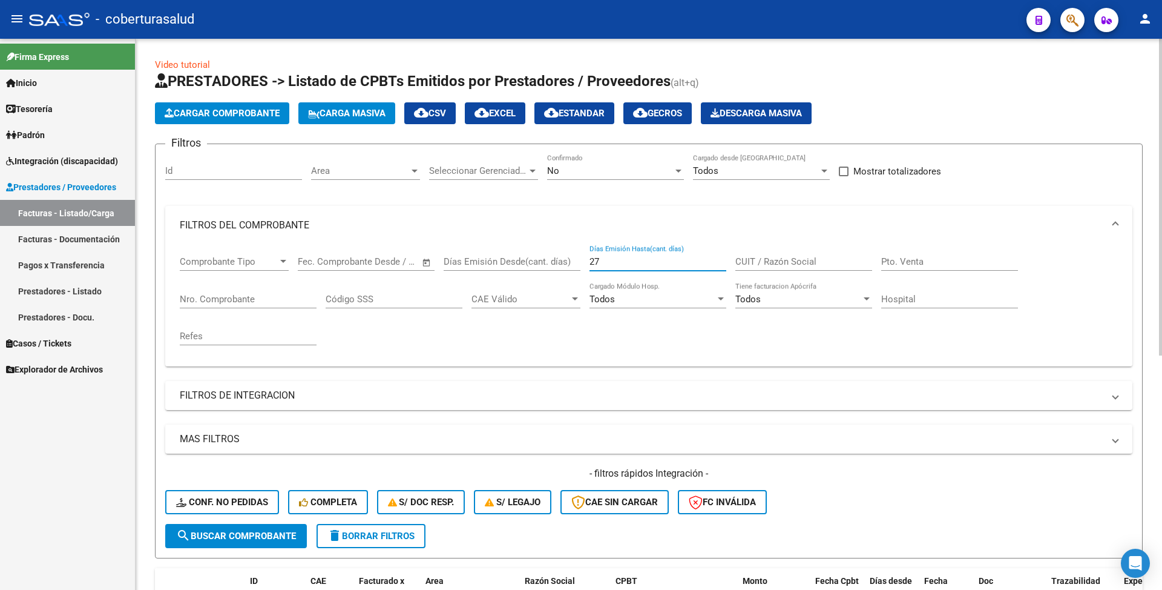
type input "2"
paste input "27254443005"
type input "27254443005"
click at [363, 396] on mat-panel-title "FILTROS DE INTEGRACION" at bounding box center [642, 395] width 924 height 13
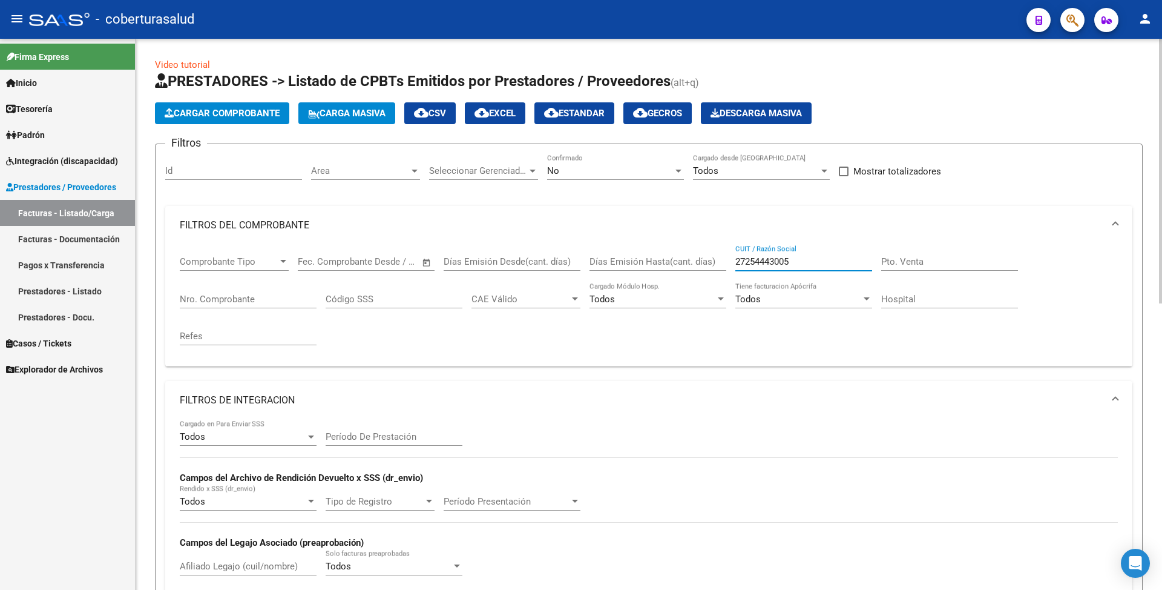
click at [754, 260] on input "27254443005" at bounding box center [803, 261] width 137 height 11
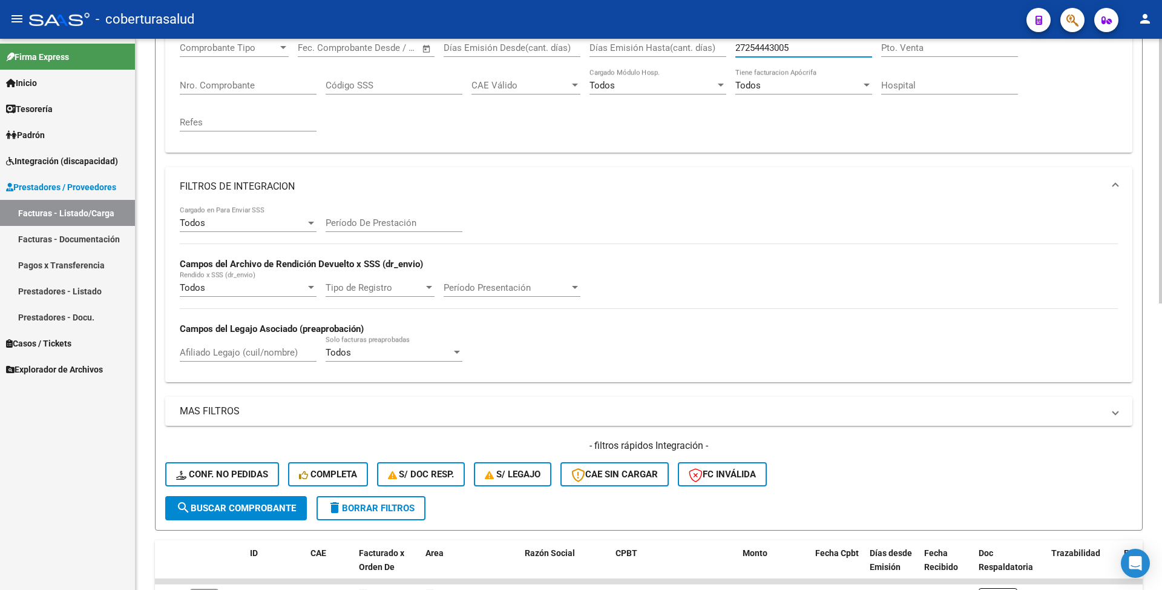
scroll to position [242, 0]
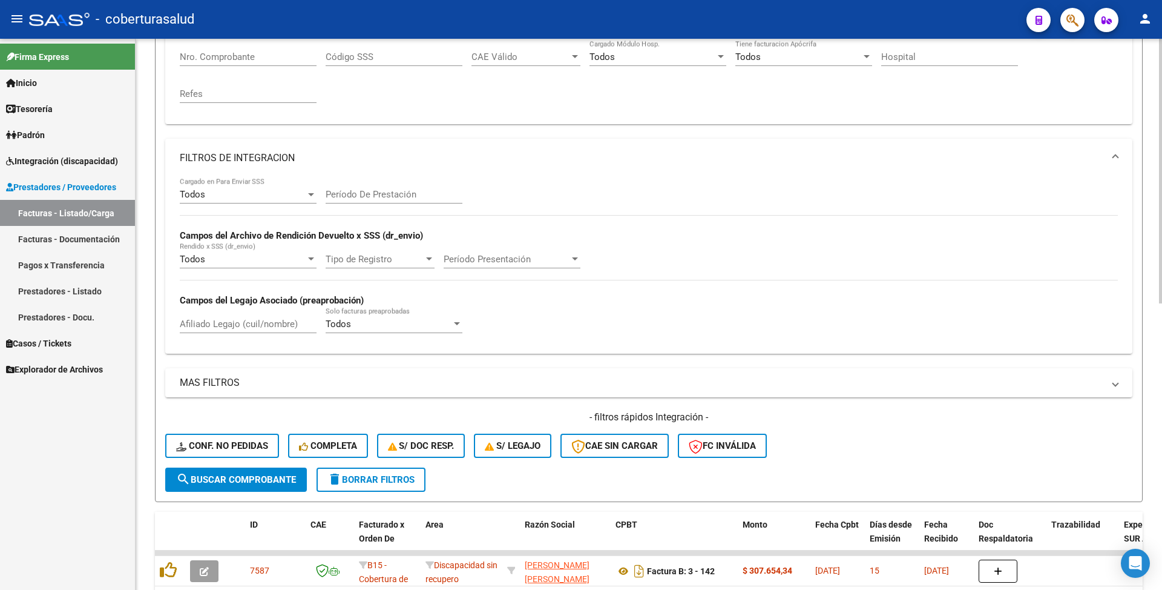
click at [238, 329] on input "Afiliado Legajo (cuil/nombre)" at bounding box center [248, 323] width 137 height 11
paste input "20571001153"
type input "20571001153"
click at [233, 475] on span "search Buscar Comprobante" at bounding box center [236, 479] width 120 height 11
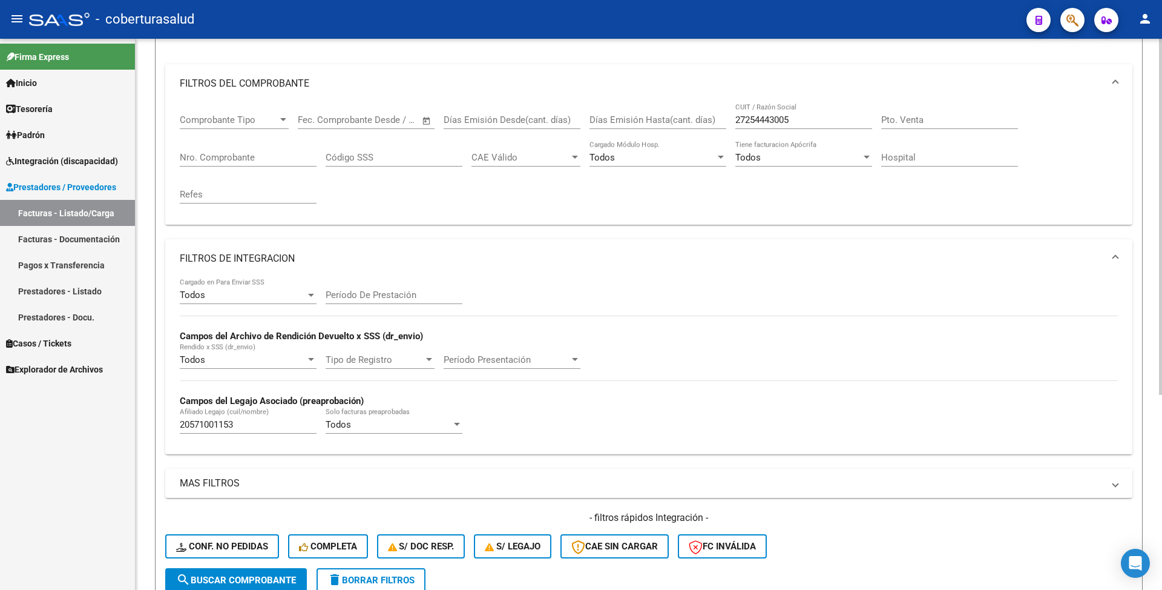
scroll to position [0, 0]
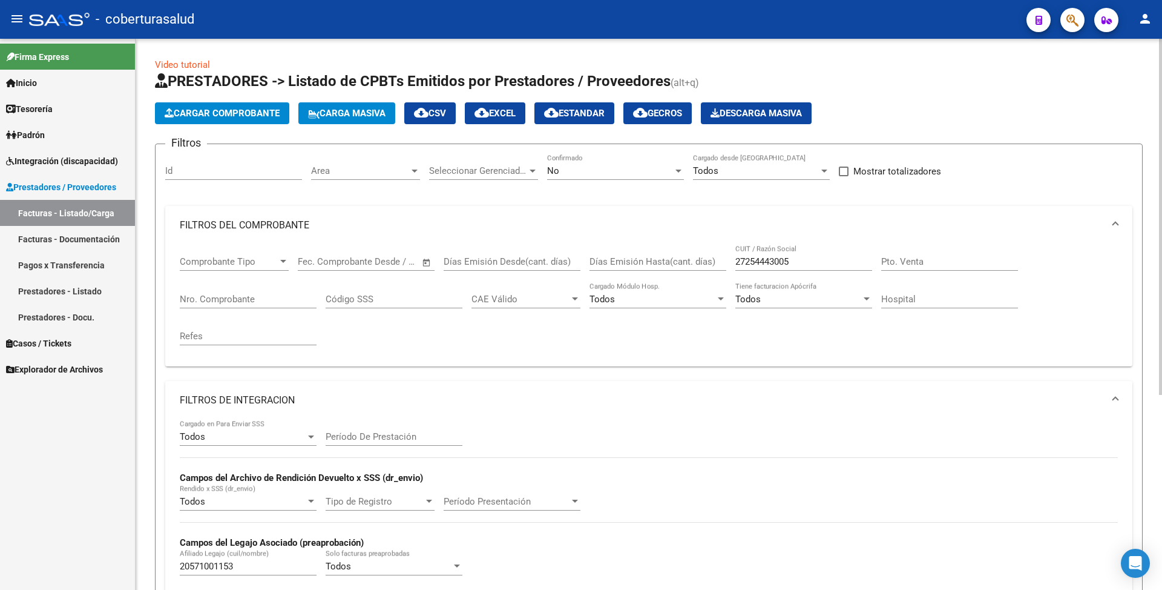
click at [567, 169] on div "No" at bounding box center [610, 170] width 126 height 11
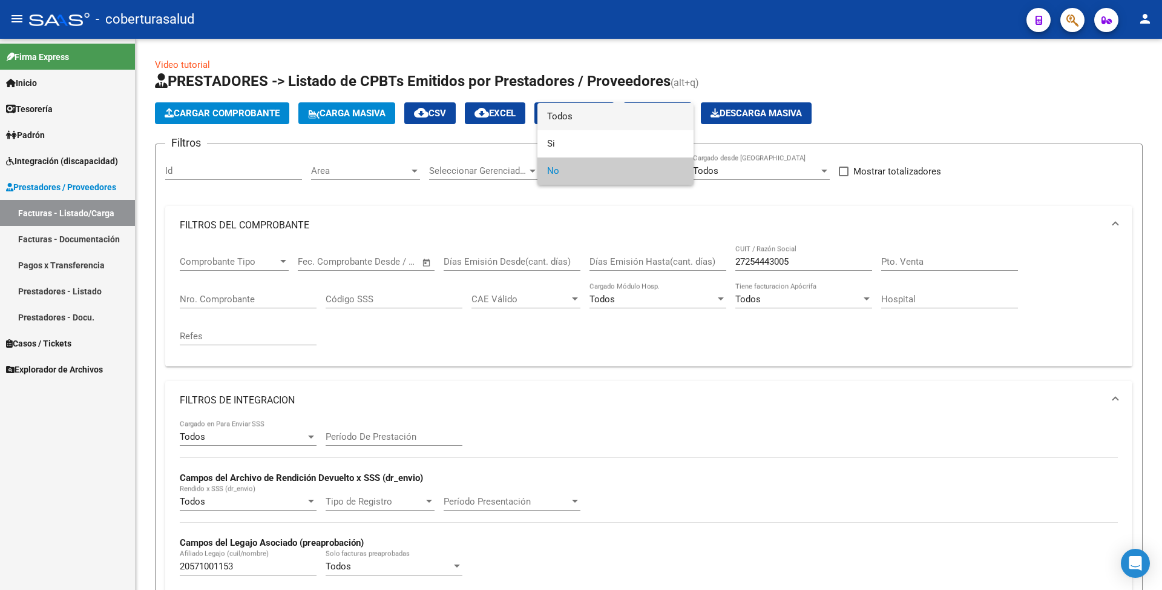
click at [562, 119] on span "Todos" at bounding box center [615, 116] width 137 height 27
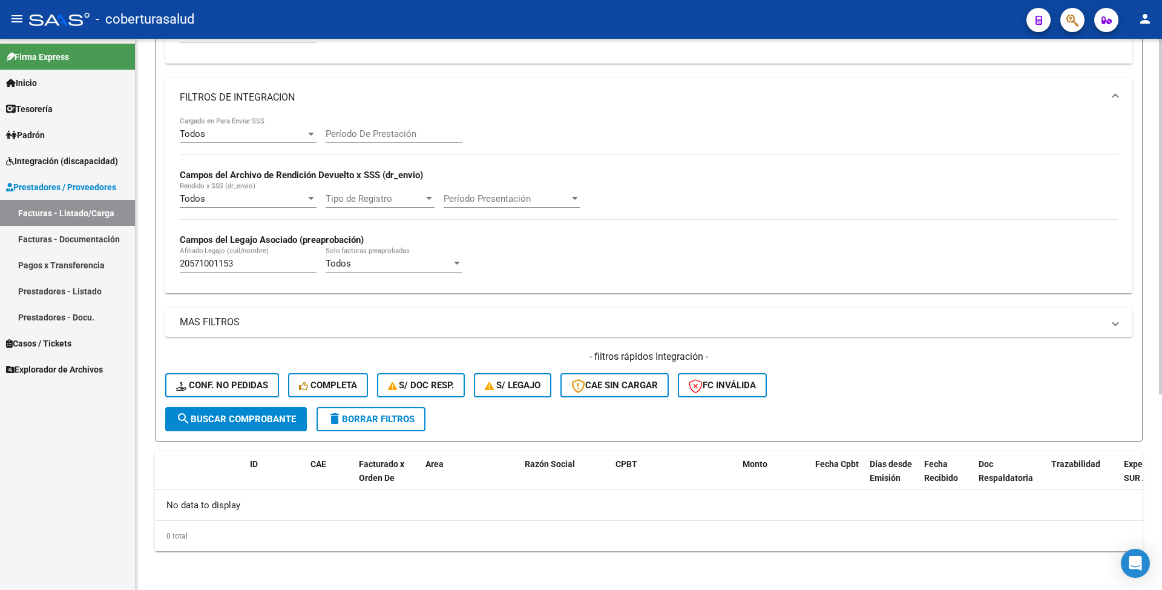
click at [228, 410] on button "search Buscar Comprobante" at bounding box center [236, 419] width 142 height 24
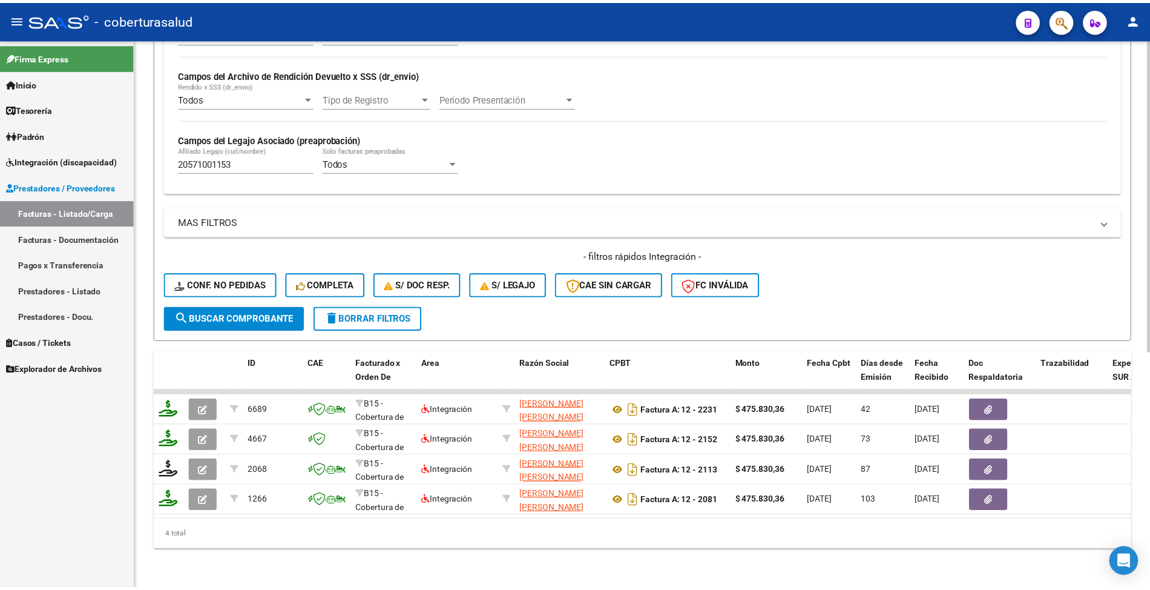
scroll to position [415, 0]
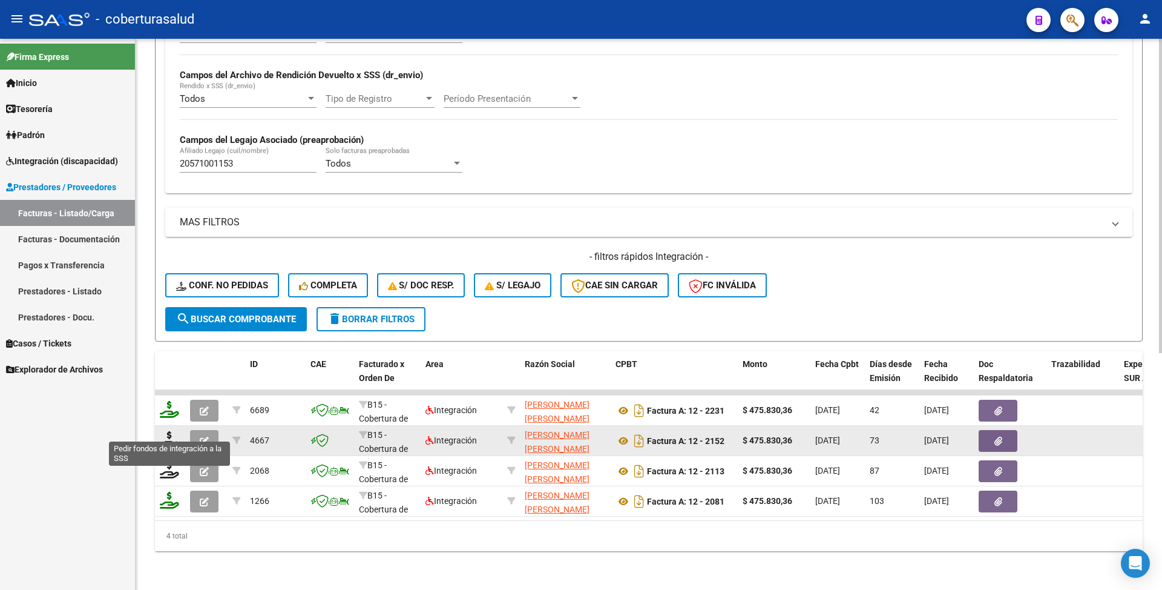
click at [172, 431] on icon at bounding box center [169, 439] width 19 height 17
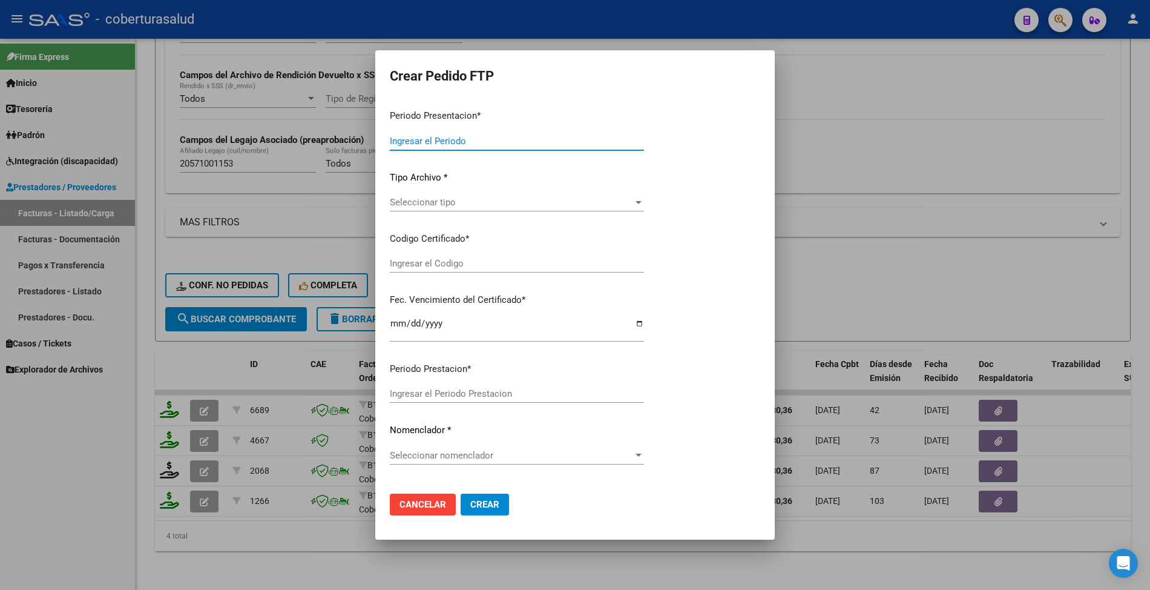
type input "202508"
type input "202506"
type input "$ 475.830,36"
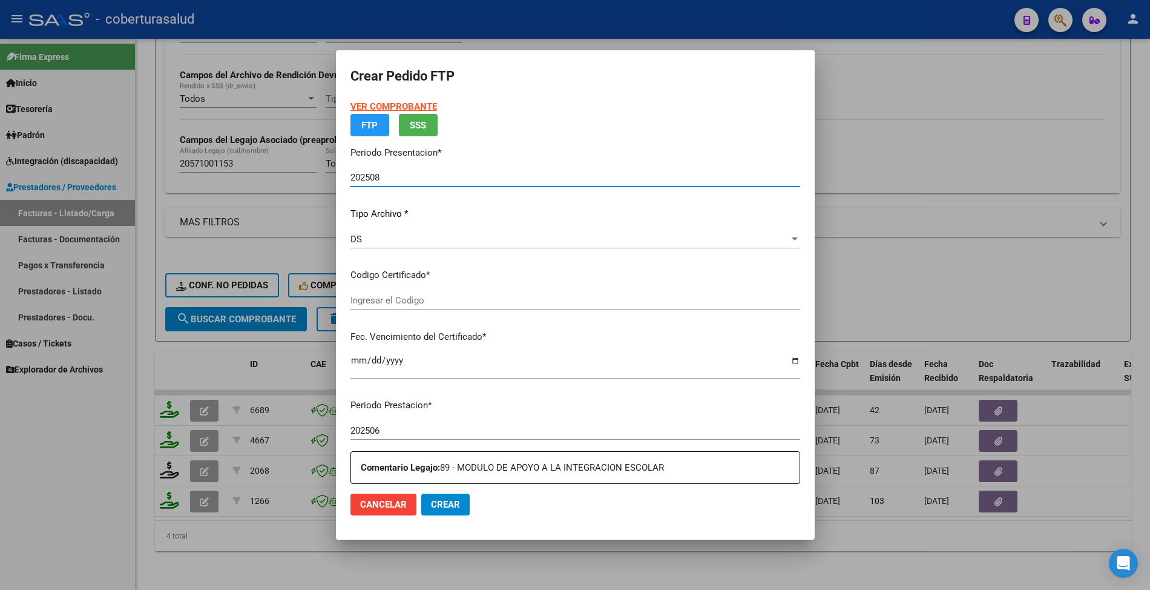
type input "ARG02000571001152022022320270223TUC136"
type input "[DATE]"
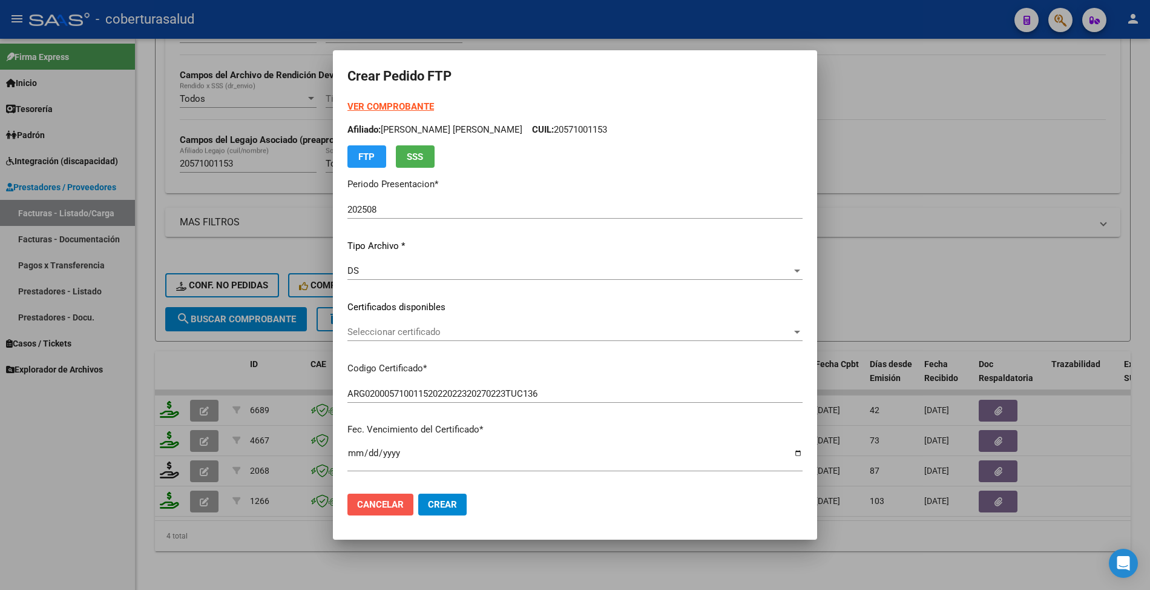
click at [381, 500] on span "Cancelar" at bounding box center [380, 504] width 47 height 11
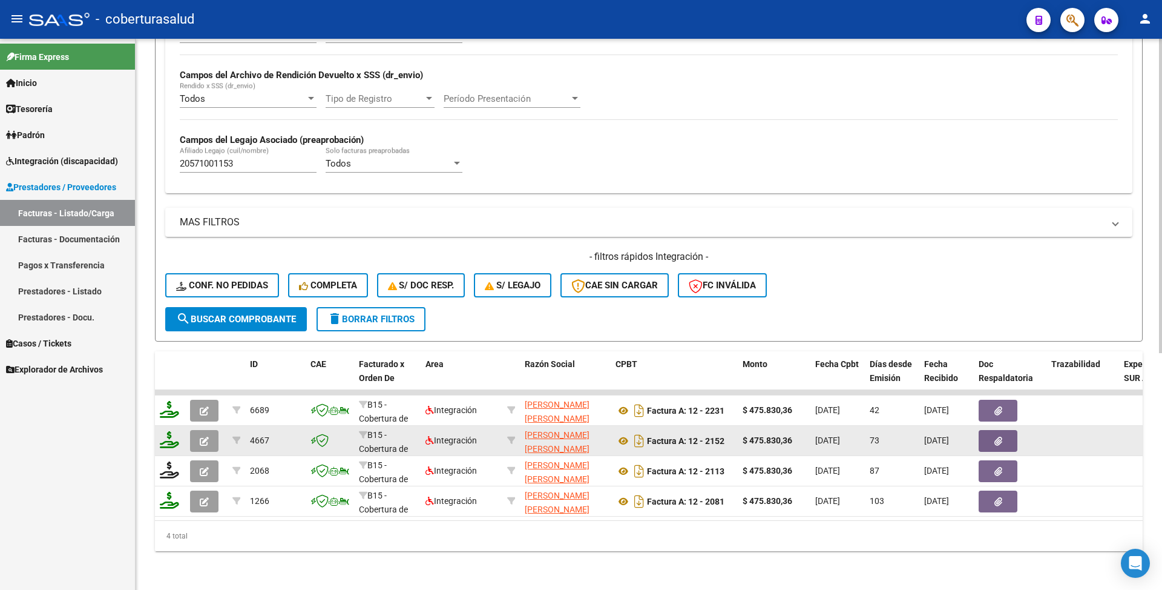
click at [213, 431] on button "button" at bounding box center [204, 441] width 28 height 22
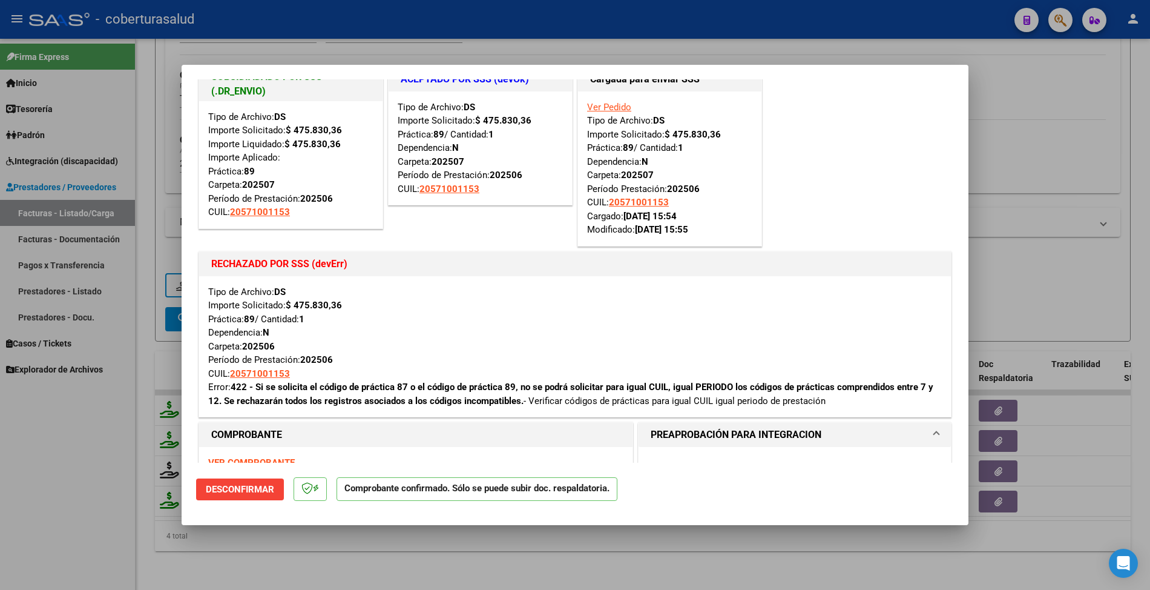
scroll to position [0, 0]
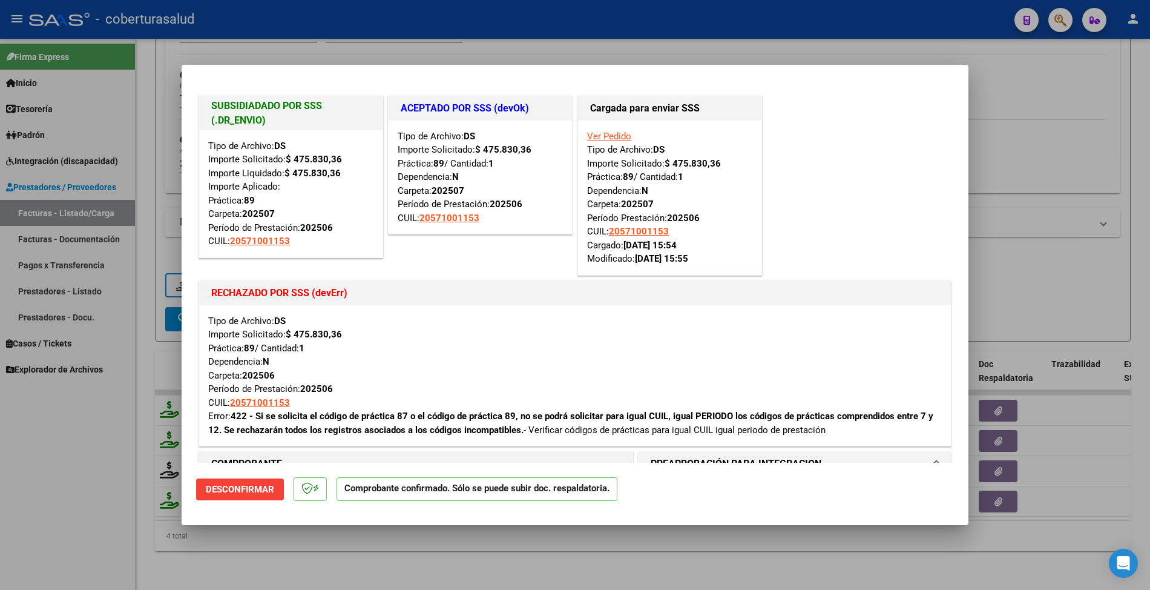
click at [151, 356] on div at bounding box center [575, 295] width 1150 height 590
type input "$ 0,00"
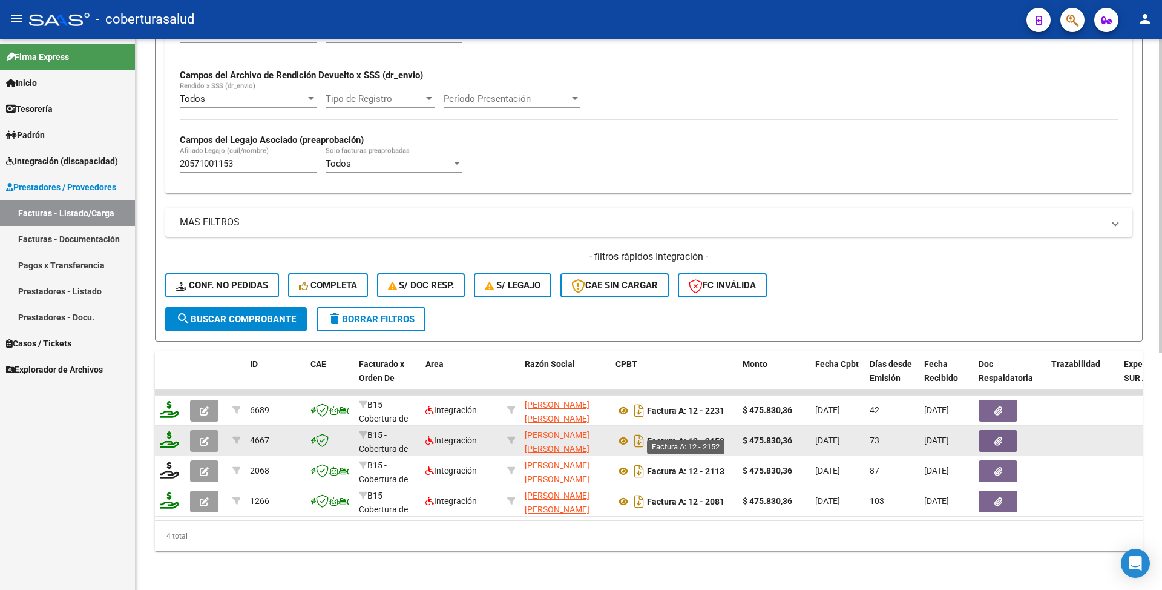
drag, startPoint x: 711, startPoint y: 432, endPoint x: 690, endPoint y: 430, distance: 20.7
click at [690, 436] on strong "Factura A: 12 - 2152" at bounding box center [685, 441] width 77 height 10
click at [207, 436] on icon "button" at bounding box center [204, 440] width 9 height 9
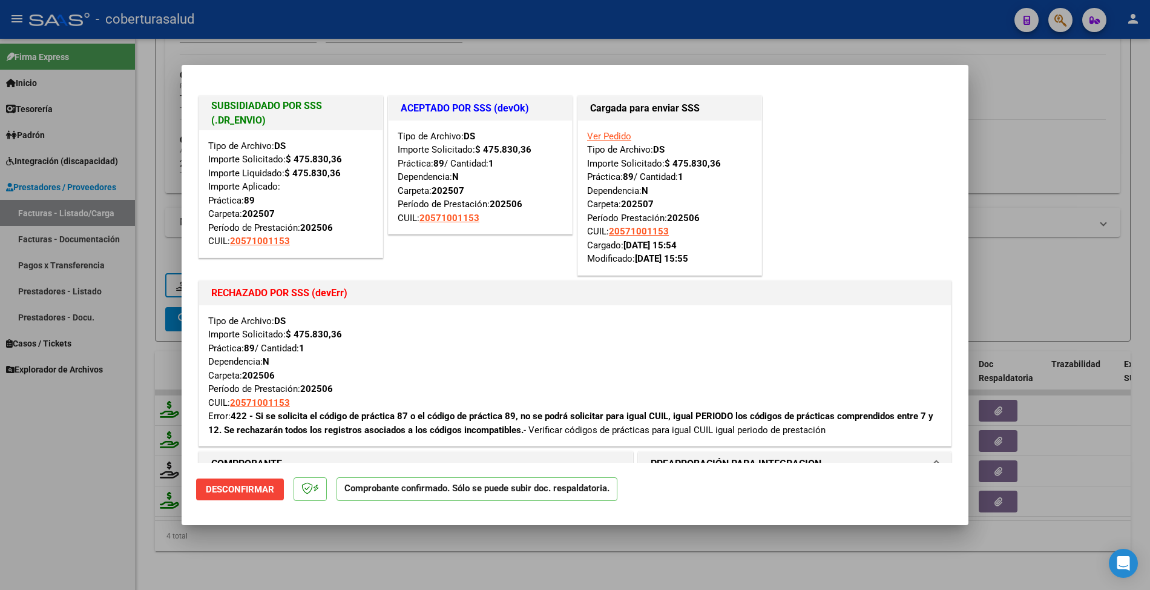
click at [279, 374] on div "Tipo de Archivo: DS Importe Solicitado: $ 475.830,36 Práctica: 89 / Cantidad: 1…" at bounding box center [575, 375] width 734 height 123
drag, startPoint x: 313, startPoint y: 386, endPoint x: 330, endPoint y: 383, distance: 17.7
click at [330, 383] on strong "202506" at bounding box center [316, 388] width 33 height 11
drag, startPoint x: 265, startPoint y: 214, endPoint x: 286, endPoint y: 211, distance: 21.4
click at [286, 211] on div "Tipo de Archivo: DS Importe Solicitado: $ 475.830,36 Importe Liquidado: $ 475.8…" at bounding box center [290, 193] width 165 height 109
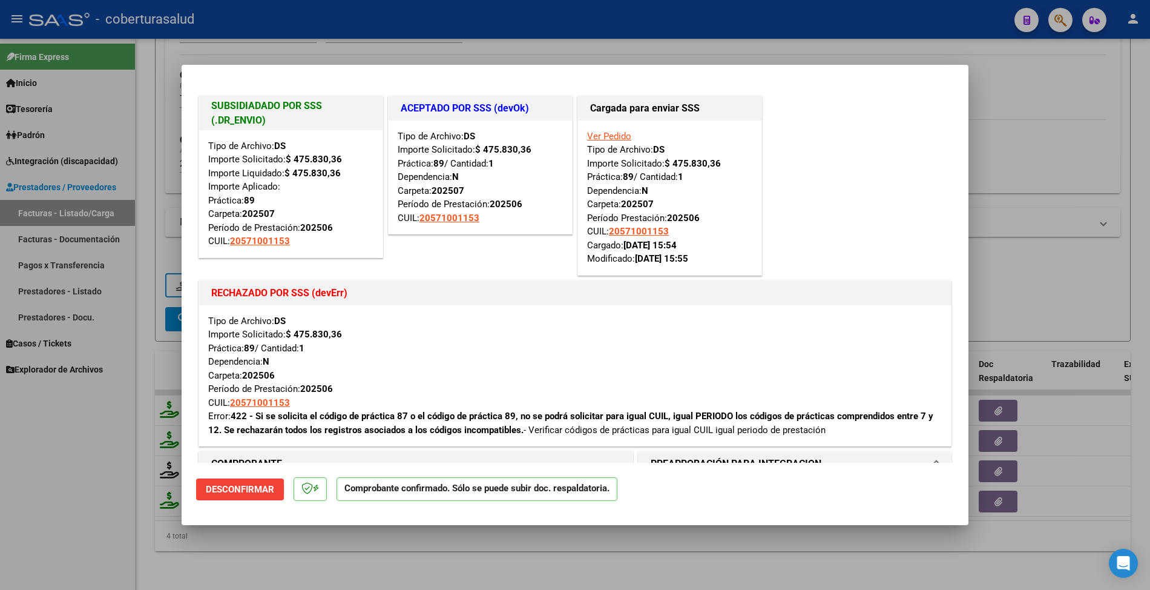
drag, startPoint x: 284, startPoint y: 172, endPoint x: 303, endPoint y: 170, distance: 18.9
click at [303, 170] on div "Tipo de Archivo: DS Importe Solicitado: $ 475.830,36 Importe Liquidado: $ 475.8…" at bounding box center [290, 193] width 165 height 109
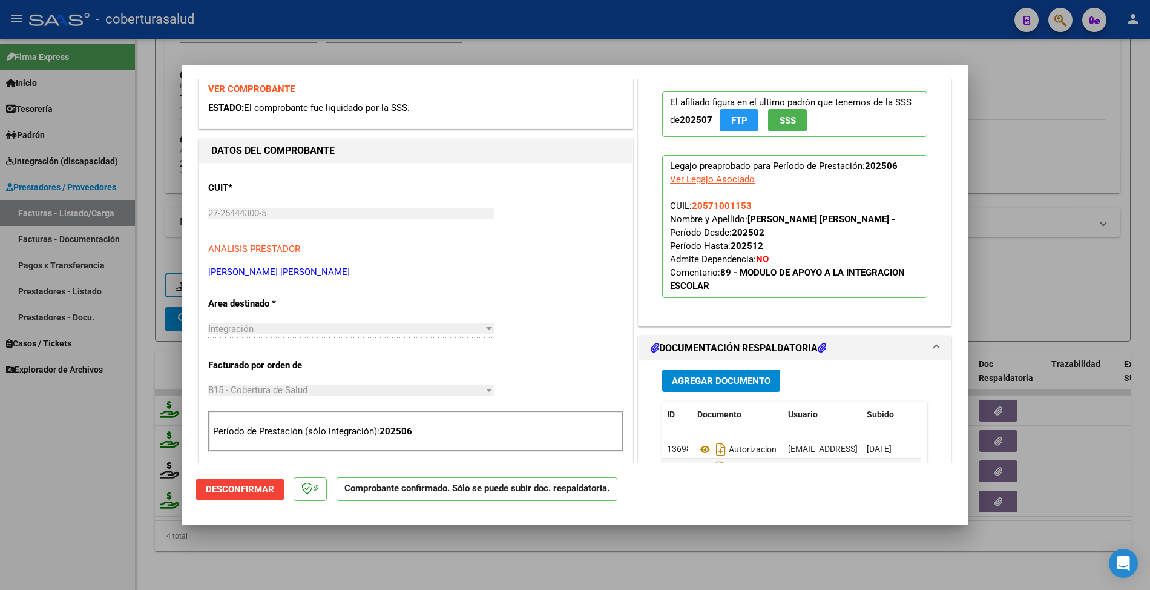
scroll to position [403, 0]
drag, startPoint x: 265, startPoint y: 271, endPoint x: 350, endPoint y: 268, distance: 84.8
click at [343, 268] on p "[PERSON_NAME] [PERSON_NAME]" at bounding box center [415, 271] width 415 height 14
drag, startPoint x: 740, startPoint y: 216, endPoint x: 816, endPoint y: 213, distance: 76.3
click at [816, 213] on span "CUIL: 20571001153 Nombre y Apellido: CUELLAR JUAN BALTAZAR - Período Desde: 202…" at bounding box center [787, 245] width 235 height 91
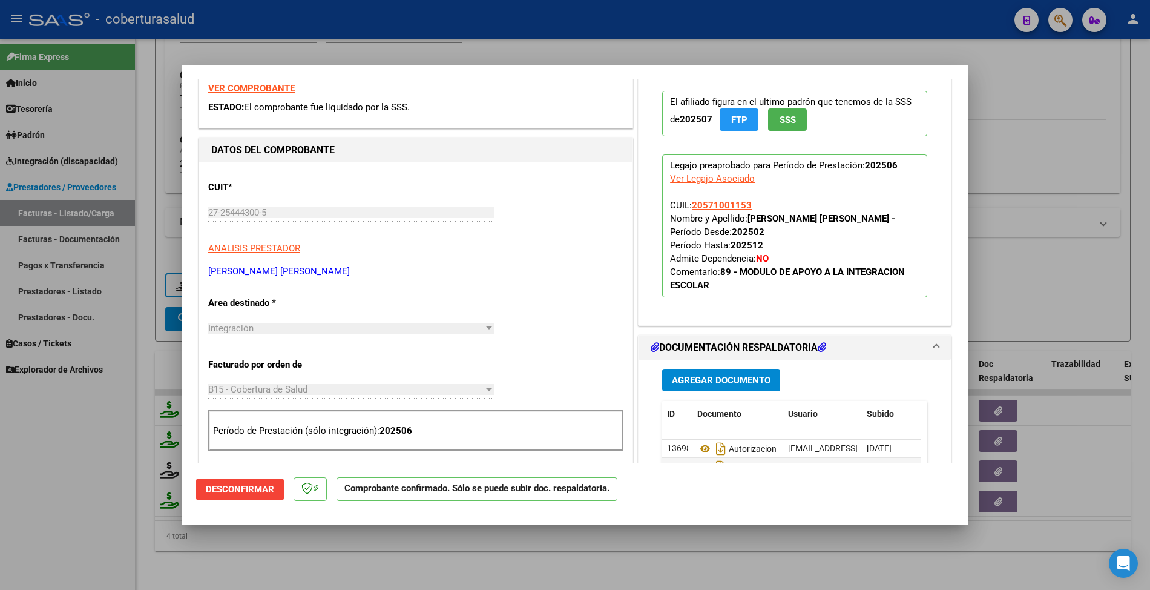
click at [823, 218] on strong "[PERSON_NAME] [PERSON_NAME] -" at bounding box center [821, 218] width 148 height 11
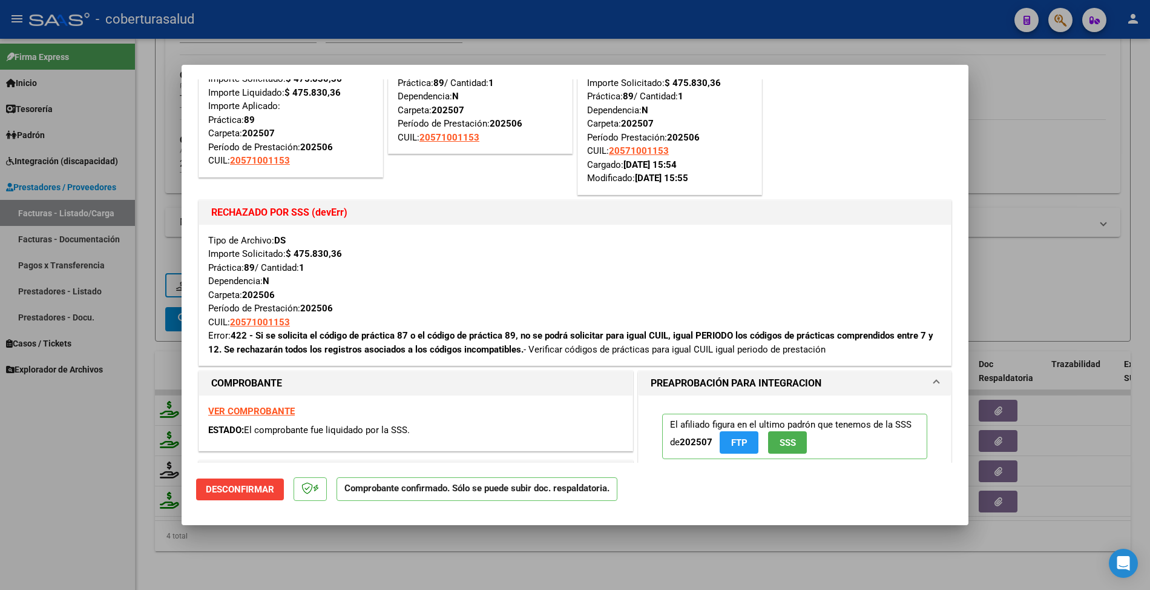
scroll to position [0, 0]
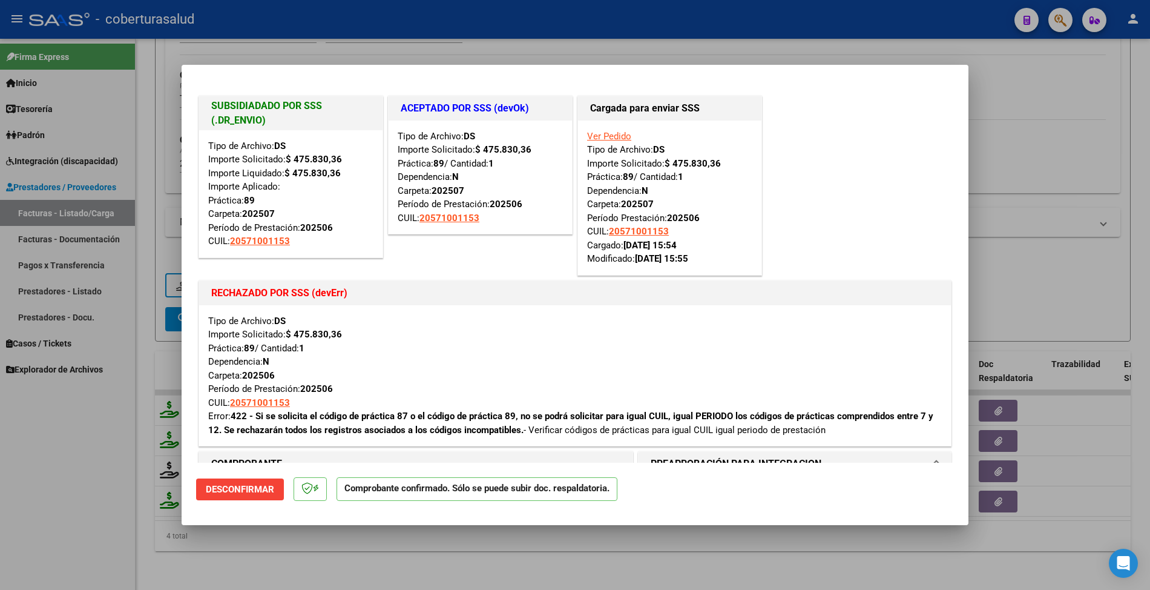
drag, startPoint x: 403, startPoint y: 416, endPoint x: 427, endPoint y: 412, distance: 24.1
click at [417, 415] on strong "422 - Si se solicita el código de práctica 87 o el código de práctica 89, no se…" at bounding box center [570, 422] width 725 height 25
click at [412, 323] on div "Tipo de Archivo: DS Importe Solicitado: $ 475.830,36 Práctica: 89 / Cantidad: 1…" at bounding box center [575, 375] width 734 height 123
